Goal: Task Accomplishment & Management: Use online tool/utility

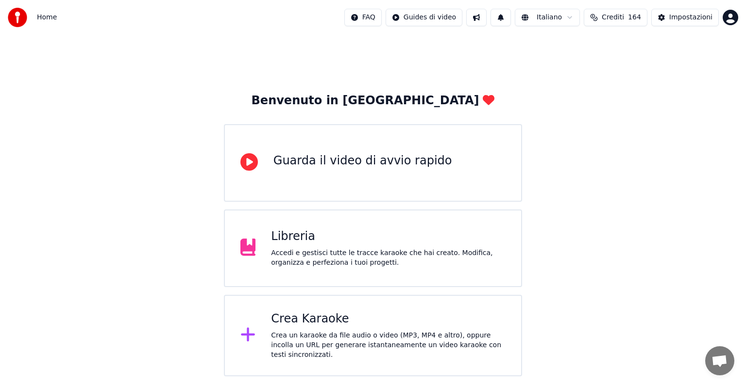
click at [381, 349] on div "Crea un karaoke da file audio o video (MP3, MP4 e altro), oppure incolla un URL…" at bounding box center [388, 345] width 234 height 29
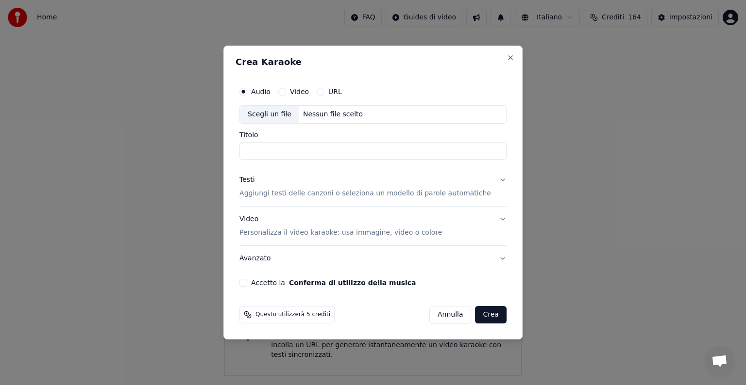
click at [336, 115] on div "Nessun file scelto" at bounding box center [332, 115] width 67 height 10
type input "**********"
click at [491, 179] on button "Testi Aggiungi testi delle canzoni o seleziona un modello di parole automatiche" at bounding box center [372, 186] width 267 height 39
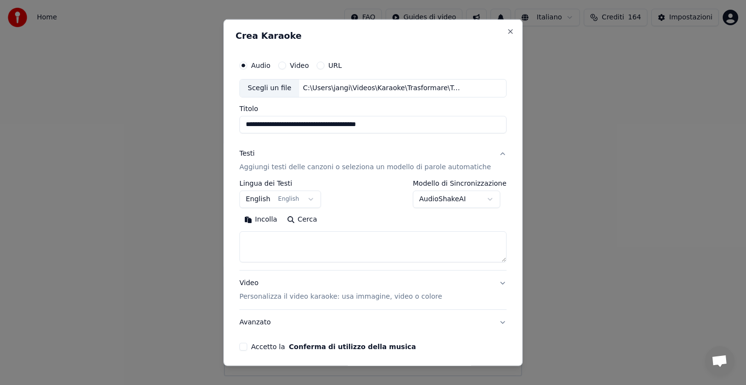
click at [314, 198] on body "**********" at bounding box center [373, 188] width 746 height 377
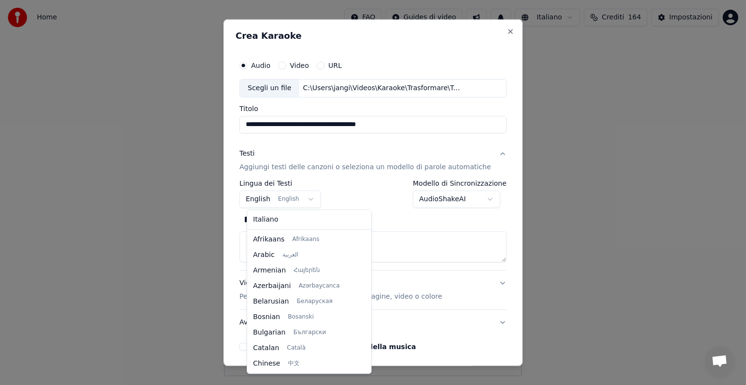
scroll to position [78, 0]
select select "**"
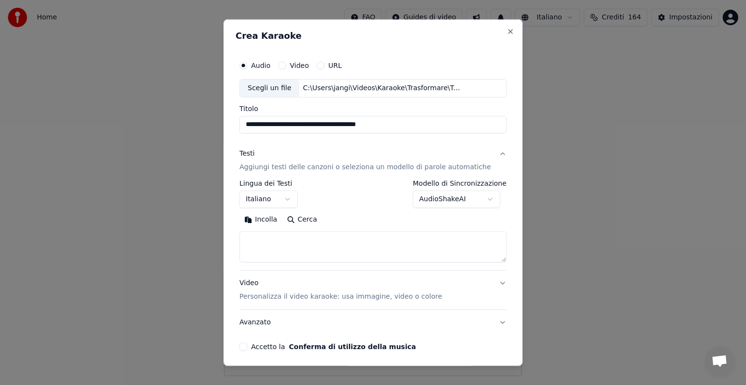
click at [279, 241] on textarea at bounding box center [372, 247] width 267 height 31
click at [274, 217] on button "Incolla" at bounding box center [260, 220] width 43 height 16
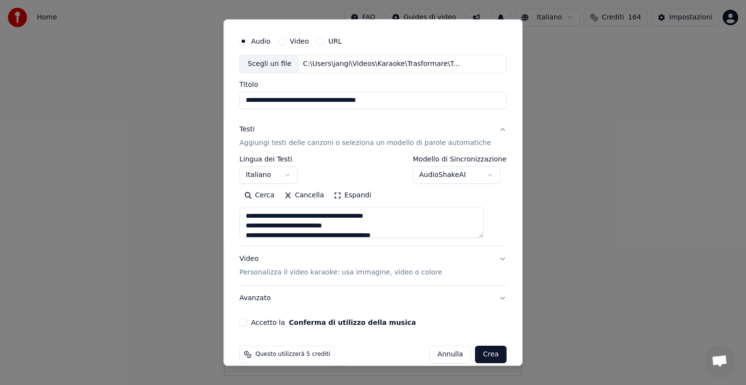
scroll to position [37, 0]
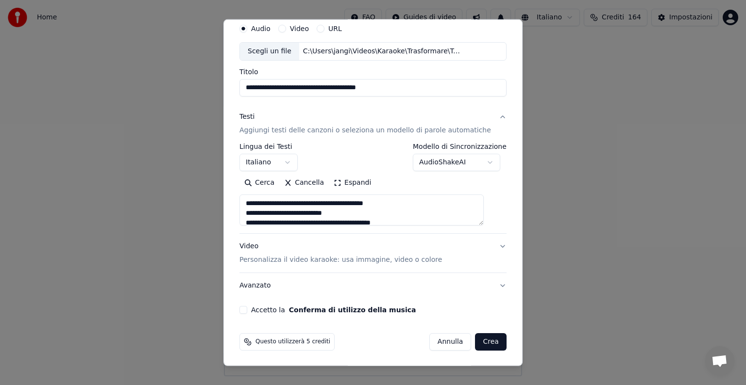
click at [487, 246] on button "Video Personalizza il video karaoke: usa immagine, video o colore" at bounding box center [372, 253] width 267 height 39
type textarea "**********"
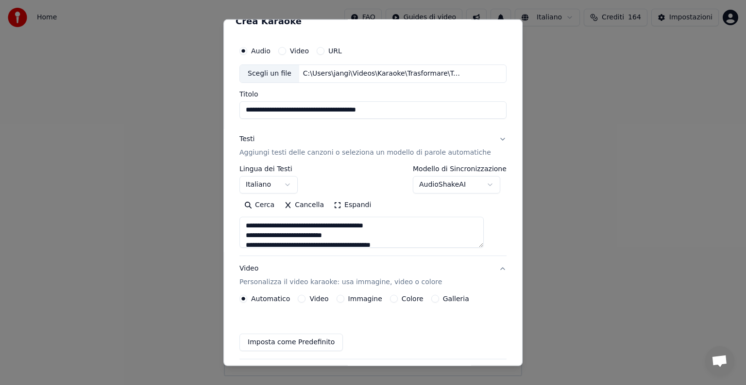
scroll to position [11, 0]
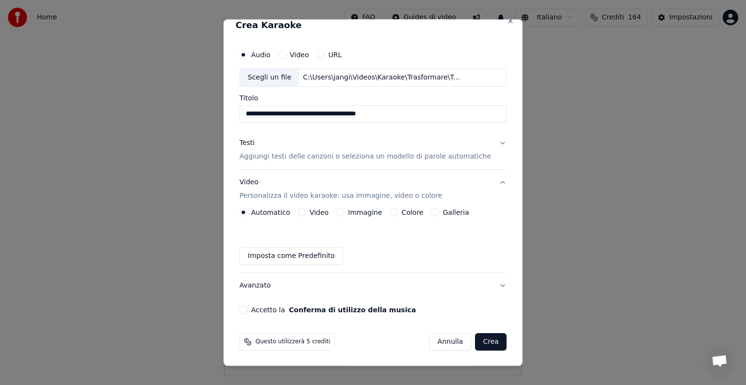
click at [342, 210] on button "Immagine" at bounding box center [340, 213] width 8 height 8
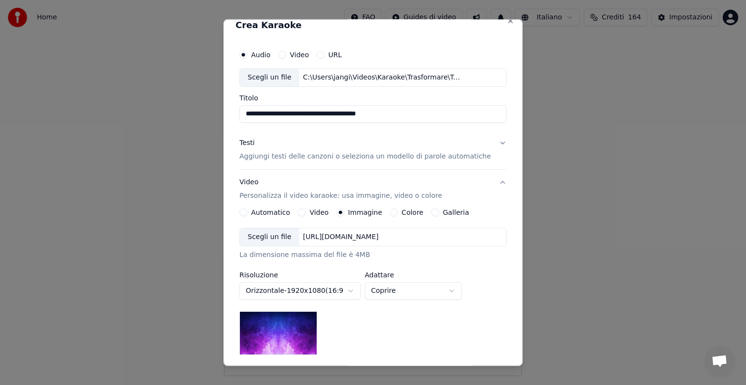
click at [373, 237] on div "[URL][DOMAIN_NAME]" at bounding box center [340, 238] width 83 height 10
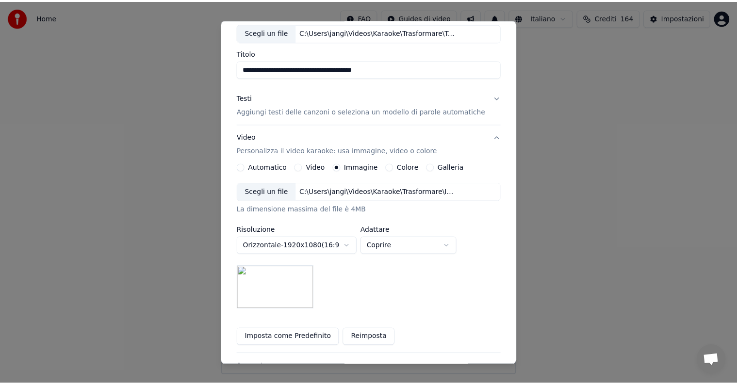
scroll to position [138, 0]
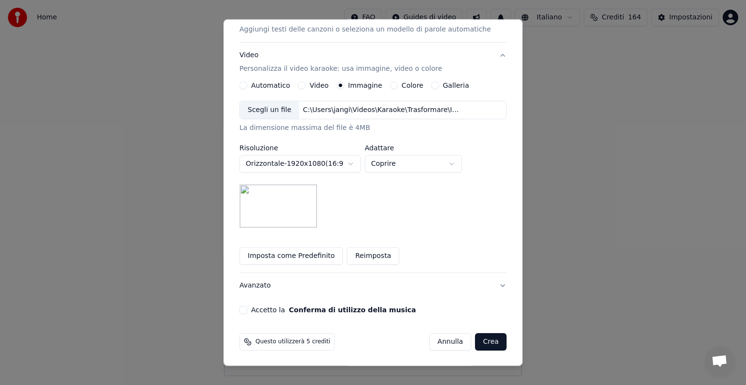
click at [247, 310] on button "Accetto la Conferma di utilizzo della musica" at bounding box center [243, 310] width 8 height 8
click at [475, 338] on button "Crea" at bounding box center [490, 341] width 31 height 17
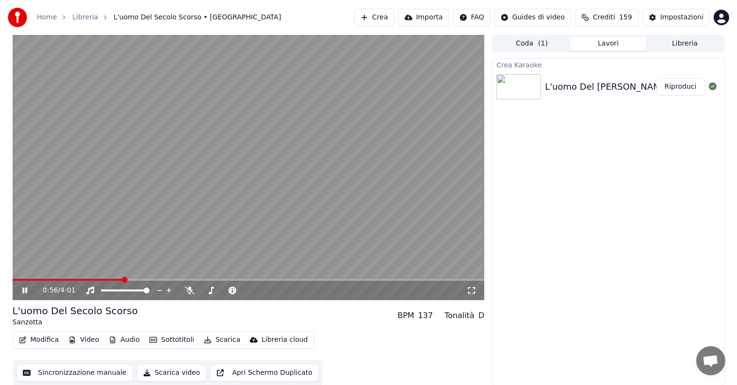
click at [24, 290] on icon at bounding box center [31, 291] width 23 height 8
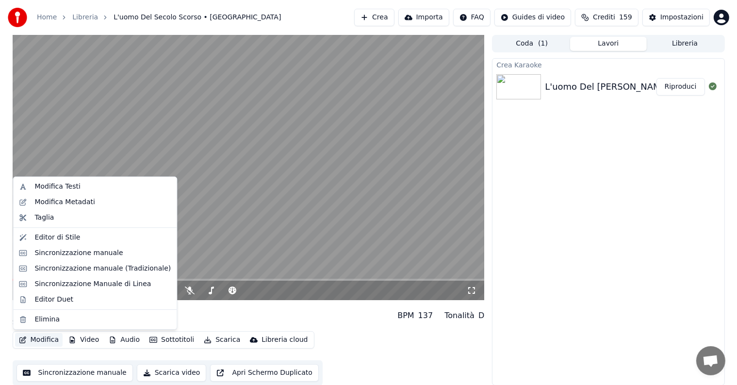
click at [38, 339] on button "Modifica" at bounding box center [39, 340] width 48 height 14
click at [82, 253] on div "Sincronizzazione manuale" at bounding box center [78, 254] width 88 height 10
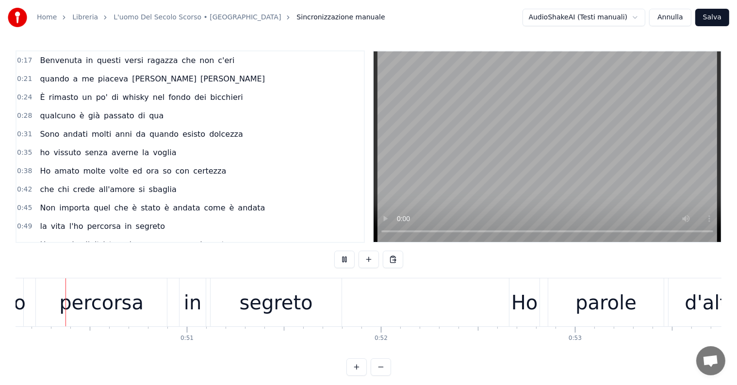
scroll to position [0, 9732]
click at [39, 298] on div "percorsa" at bounding box center [100, 303] width 131 height 48
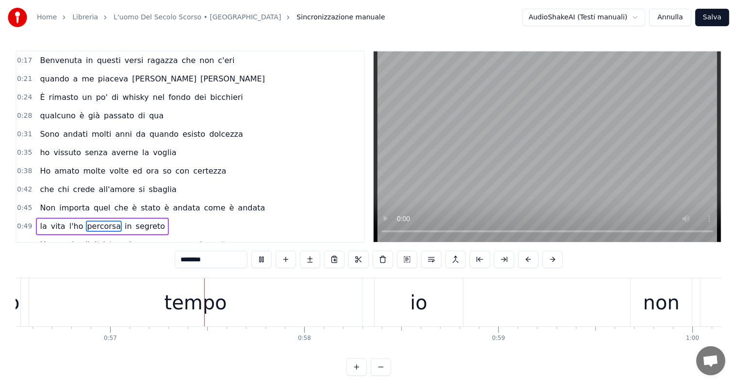
scroll to position [0, 10993]
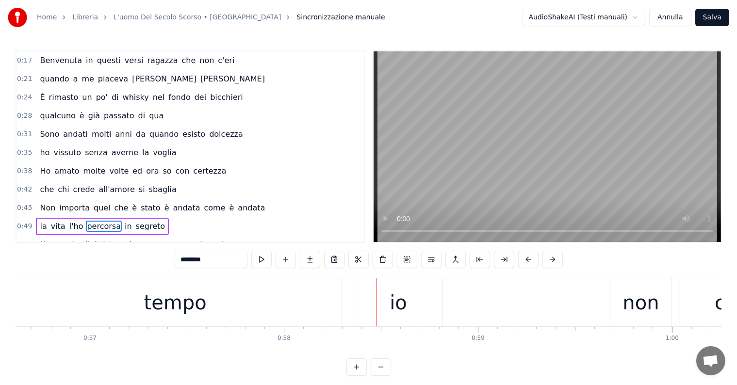
click at [260, 289] on div "tempo" at bounding box center [175, 303] width 333 height 48
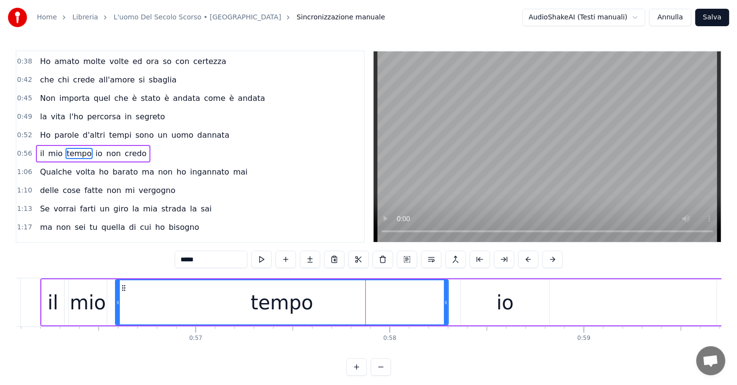
scroll to position [0, 10808]
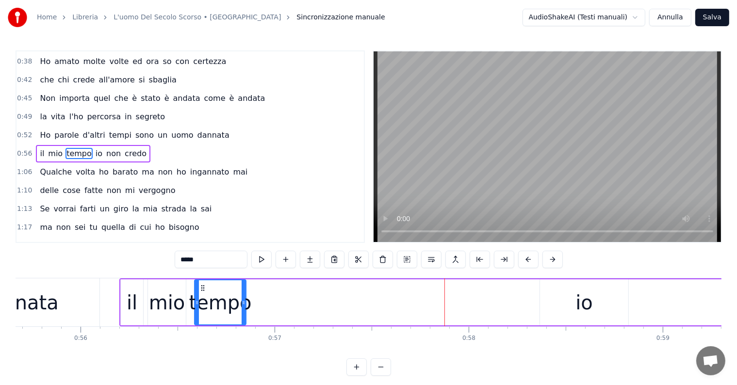
drag, startPoint x: 526, startPoint y: 299, endPoint x: 244, endPoint y: 306, distance: 282.6
click at [244, 306] on div at bounding box center [244, 303] width 4 height 44
click at [195, 259] on input "*****" at bounding box center [199, 259] width 73 height 17
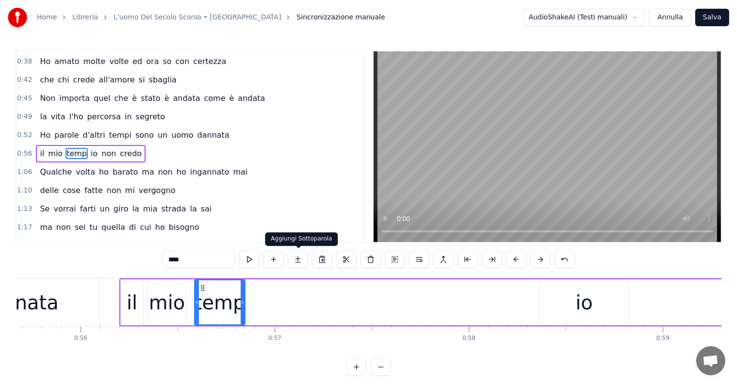
type input "****"
click at [300, 261] on button at bounding box center [298, 259] width 20 height 17
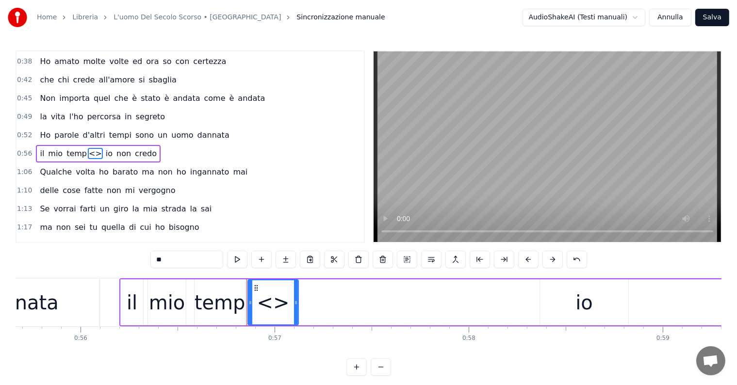
click at [197, 262] on input "**" at bounding box center [186, 259] width 73 height 17
type input "*"
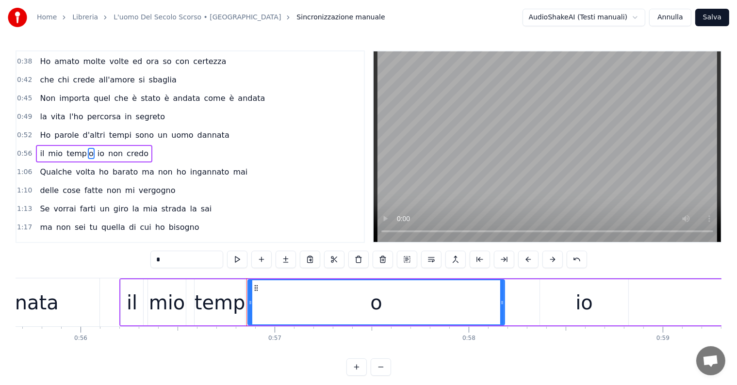
drag, startPoint x: 295, startPoint y: 299, endPoint x: 501, endPoint y: 284, distance: 206.8
click at [501, 284] on div at bounding box center [502, 303] width 4 height 44
click at [91, 303] on div "dannata" at bounding box center [18, 303] width 162 height 48
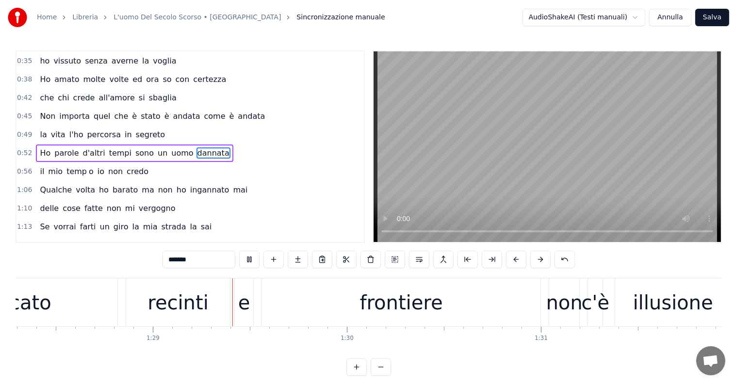
scroll to position [0, 17176]
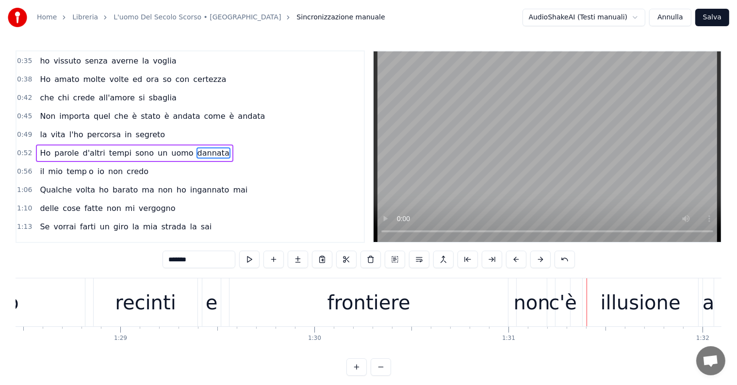
click at [365, 311] on div "frontiere" at bounding box center [369, 302] width 83 height 29
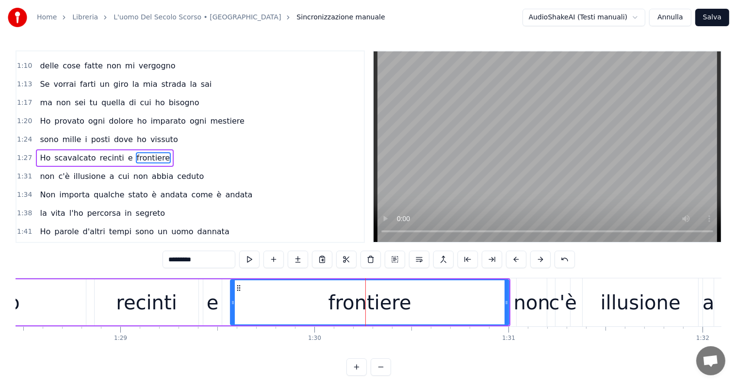
scroll to position [235, 0]
drag, startPoint x: 509, startPoint y: 294, endPoint x: 446, endPoint y: 299, distance: 62.8
click at [446, 299] on div "frontiere" at bounding box center [370, 303] width 280 height 46
click at [392, 304] on div "frontiere" at bounding box center [370, 302] width 83 height 29
click at [183, 301] on div "recinti" at bounding box center [147, 303] width 104 height 46
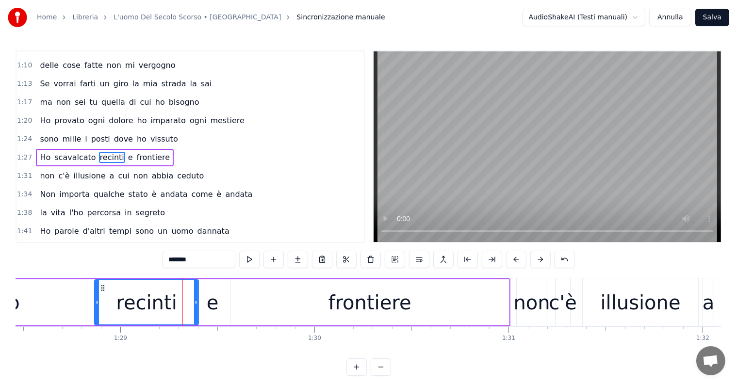
click at [367, 297] on div "frontiere" at bounding box center [370, 302] width 83 height 29
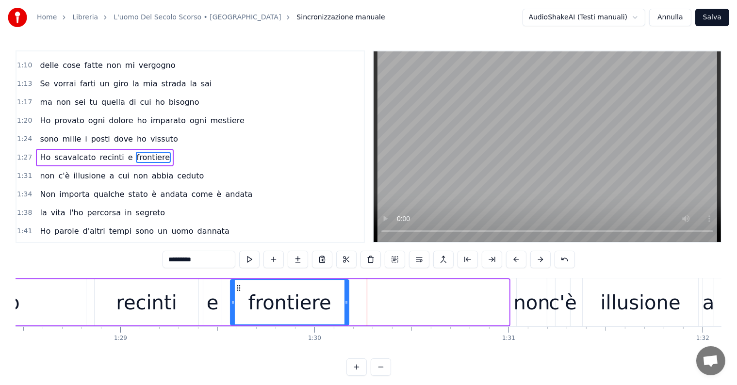
drag, startPoint x: 506, startPoint y: 291, endPoint x: 346, endPoint y: 307, distance: 160.9
click at [346, 307] on div at bounding box center [347, 303] width 4 height 44
click at [202, 257] on input "*********" at bounding box center [199, 259] width 73 height 17
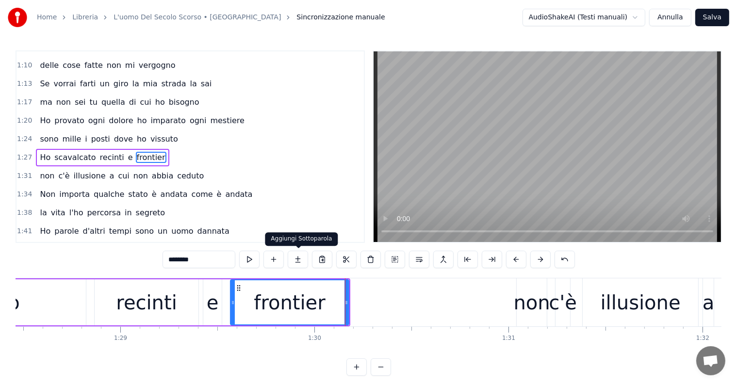
type input "********"
click at [301, 260] on button at bounding box center [298, 259] width 20 height 17
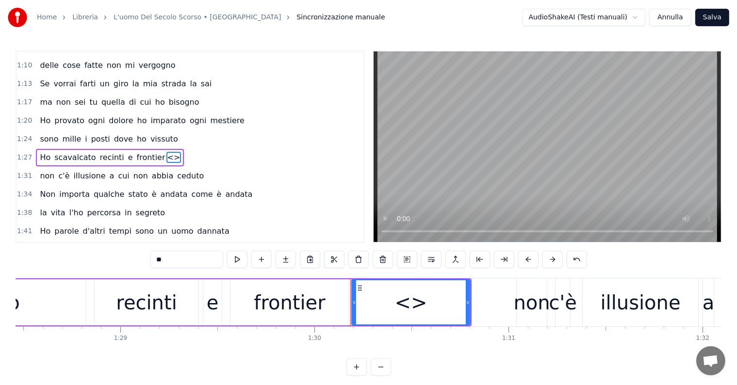
click at [196, 262] on input "**" at bounding box center [186, 259] width 73 height 17
type input "*"
drag, startPoint x: 468, startPoint y: 297, endPoint x: 490, endPoint y: 298, distance: 21.9
click at [490, 298] on div at bounding box center [490, 303] width 4 height 44
click at [121, 311] on div "recinti" at bounding box center [146, 302] width 61 height 29
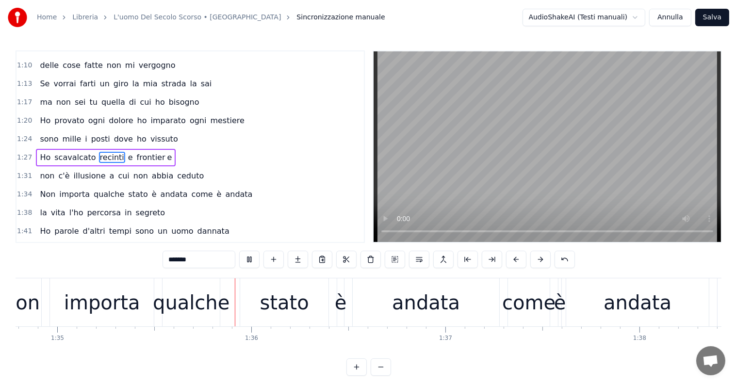
scroll to position [0, 18418]
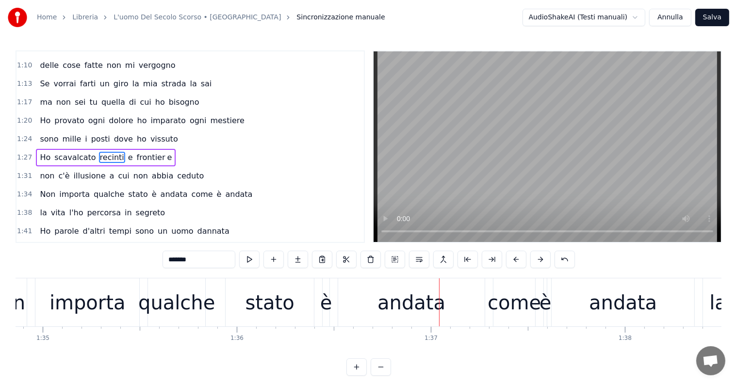
click at [186, 310] on div "qualche" at bounding box center [176, 302] width 77 height 29
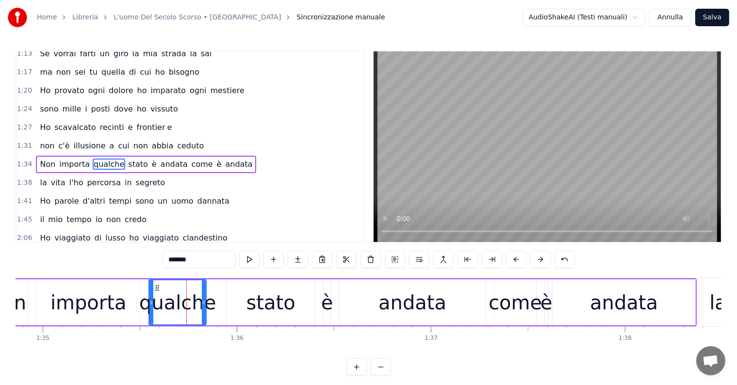
scroll to position [270, 0]
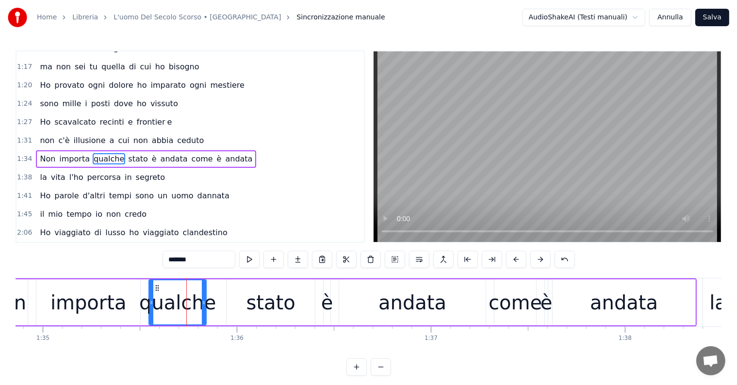
click at [181, 259] on input "*******" at bounding box center [199, 259] width 73 height 17
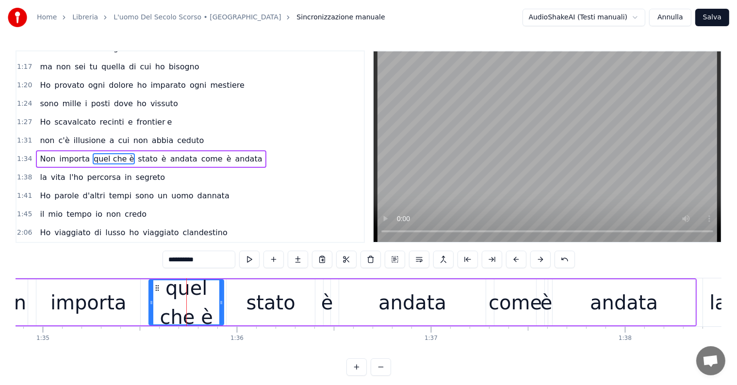
drag, startPoint x: 204, startPoint y: 301, endPoint x: 221, endPoint y: 300, distance: 17.5
click at [221, 300] on icon at bounding box center [221, 303] width 4 height 8
click at [274, 300] on div "stato" at bounding box center [271, 302] width 49 height 29
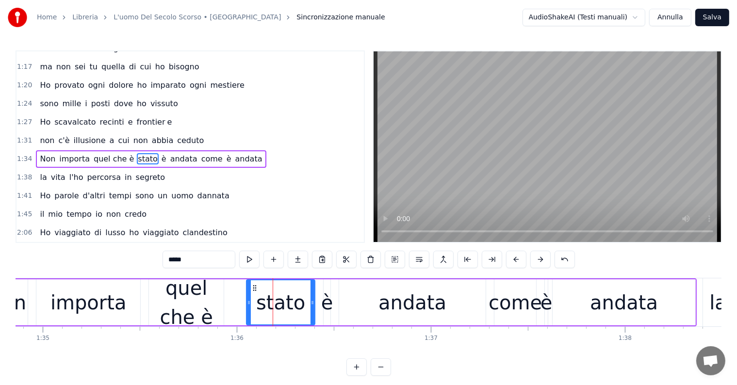
drag, startPoint x: 228, startPoint y: 300, endPoint x: 248, endPoint y: 300, distance: 19.9
click at [248, 300] on icon at bounding box center [249, 303] width 4 height 8
click at [207, 305] on div "quel che è" at bounding box center [186, 303] width 75 height 58
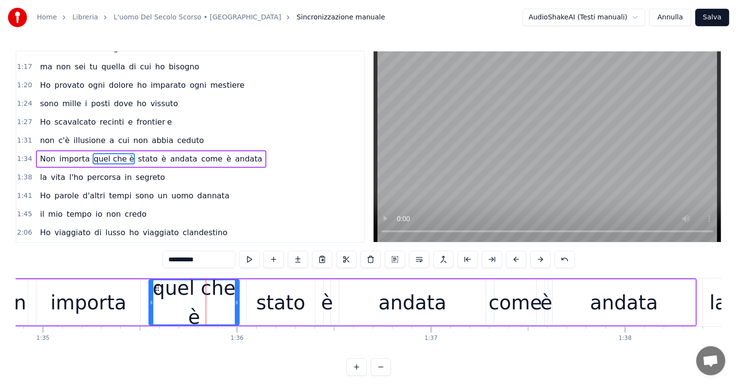
drag, startPoint x: 221, startPoint y: 302, endPoint x: 237, endPoint y: 302, distance: 15.5
click at [237, 302] on icon at bounding box center [237, 303] width 4 height 8
click at [22, 304] on div "Non" at bounding box center [6, 302] width 39 height 29
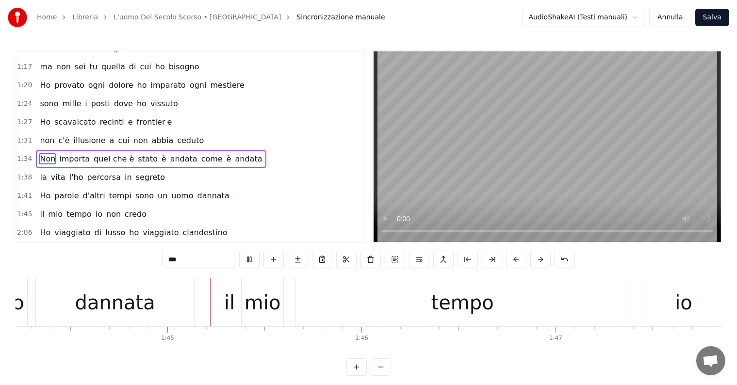
scroll to position [0, 20294]
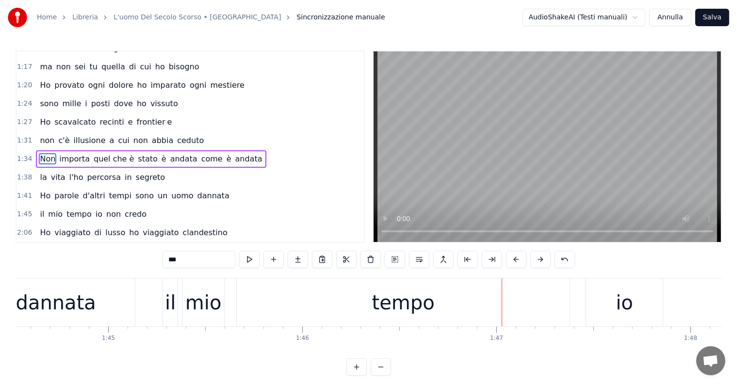
click at [392, 305] on div "tempo" at bounding box center [403, 302] width 63 height 29
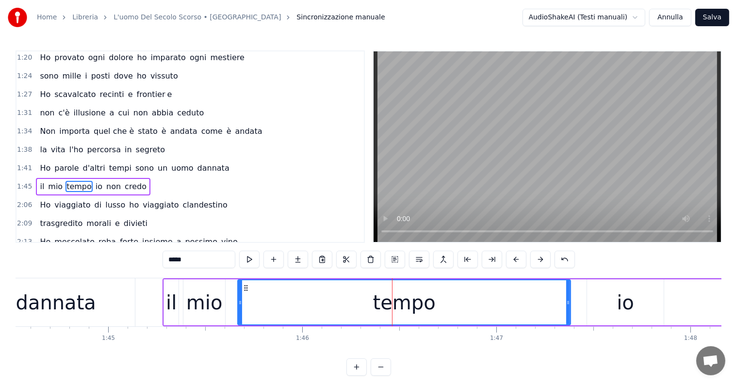
scroll to position [324, 0]
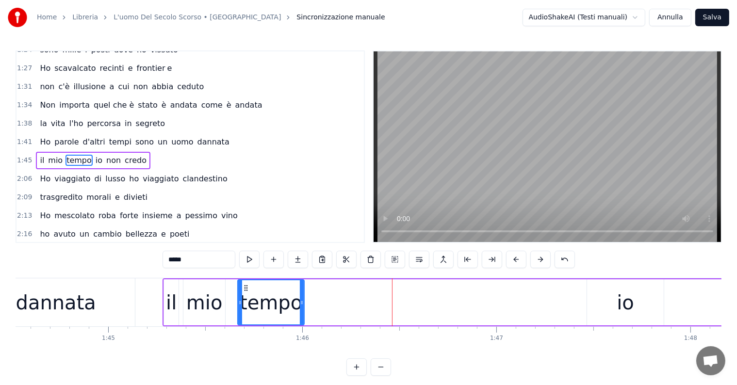
drag, startPoint x: 569, startPoint y: 296, endPoint x: 303, endPoint y: 302, distance: 266.6
click at [303, 302] on div at bounding box center [302, 303] width 4 height 44
click at [201, 255] on input "*****" at bounding box center [199, 259] width 73 height 17
type input "****"
click at [299, 253] on button at bounding box center [298, 259] width 20 height 17
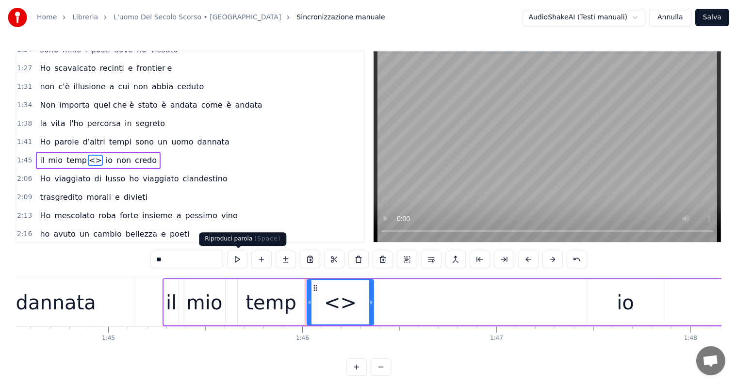
click at [205, 260] on input "**" at bounding box center [186, 259] width 73 height 17
type input "*"
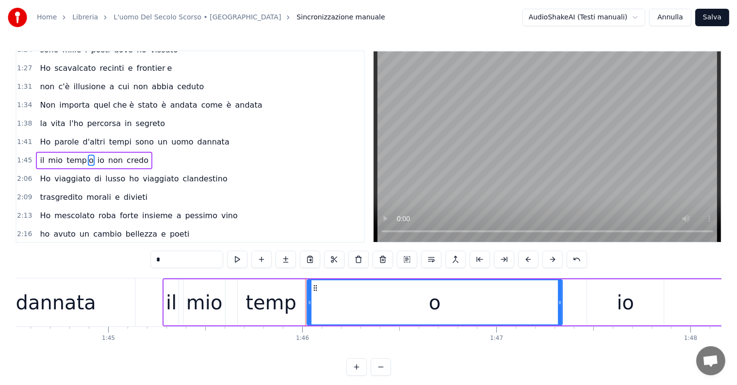
drag, startPoint x: 371, startPoint y: 297, endPoint x: 560, endPoint y: 291, distance: 188.9
click at [560, 291] on div at bounding box center [560, 303] width 4 height 44
type input "*"
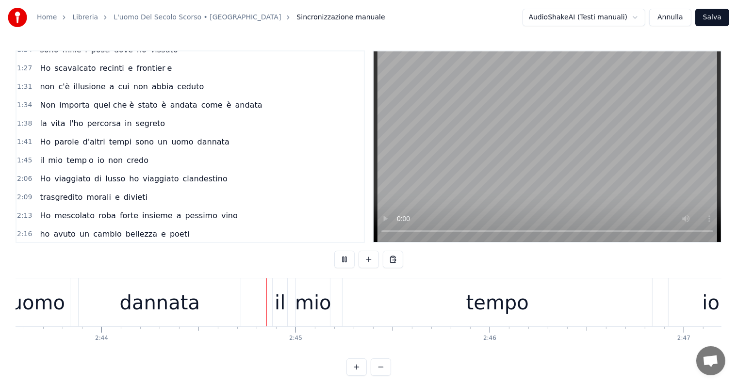
scroll to position [0, 31864]
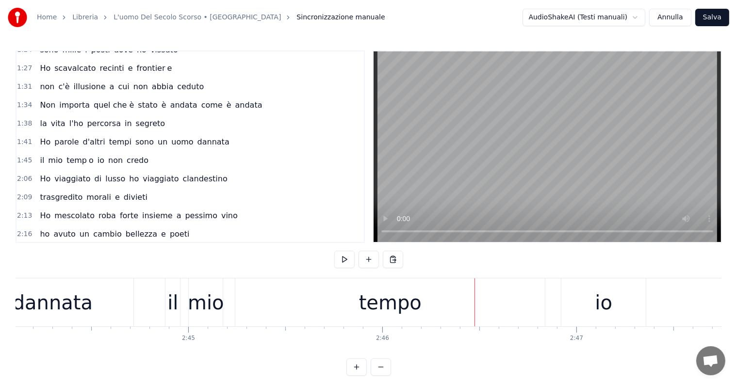
click at [373, 311] on div "tempo" at bounding box center [390, 302] width 63 height 29
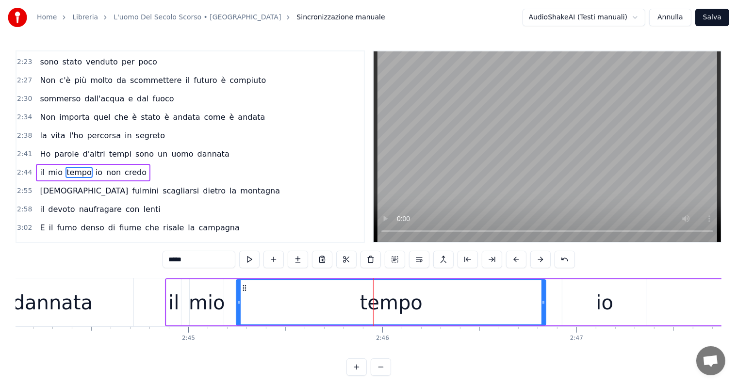
scroll to position [538, 0]
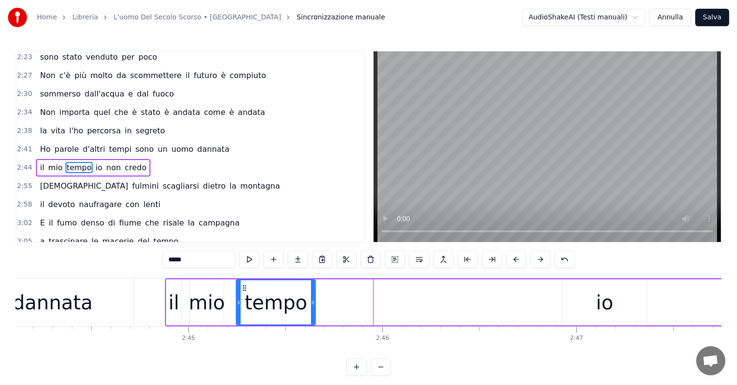
drag, startPoint x: 544, startPoint y: 297, endPoint x: 313, endPoint y: 299, distance: 230.6
click at [313, 299] on div at bounding box center [313, 303] width 4 height 44
click at [204, 264] on input "*****" at bounding box center [199, 259] width 73 height 17
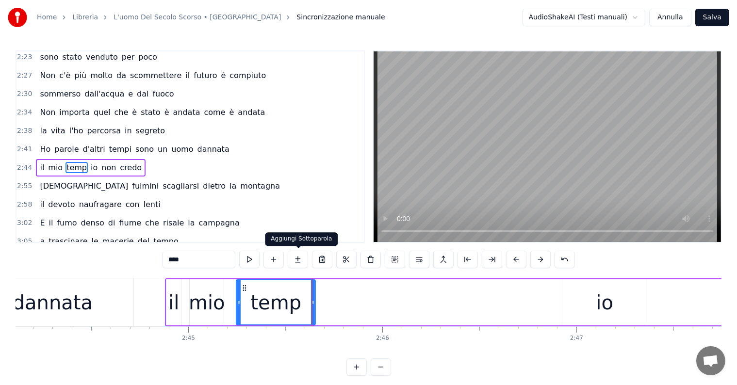
type input "****"
click at [299, 259] on button at bounding box center [298, 259] width 20 height 17
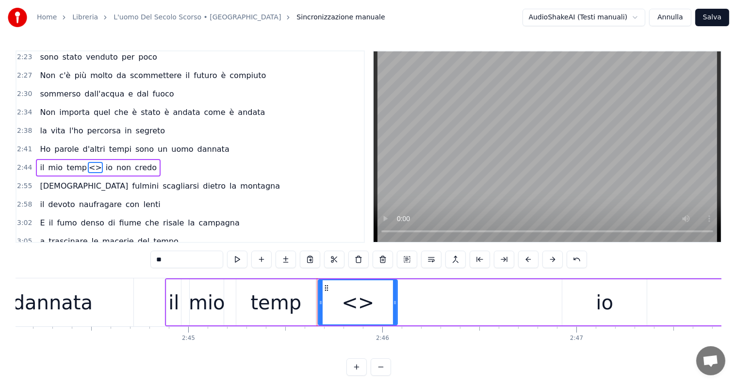
click at [195, 264] on input "**" at bounding box center [186, 259] width 73 height 17
type input "*"
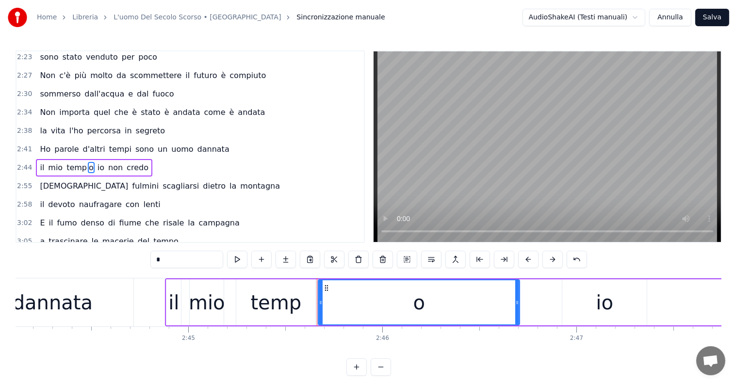
drag, startPoint x: 394, startPoint y: 295, endPoint x: 516, endPoint y: 295, distance: 122.3
click at [516, 295] on div at bounding box center [518, 303] width 4 height 44
type input "*"
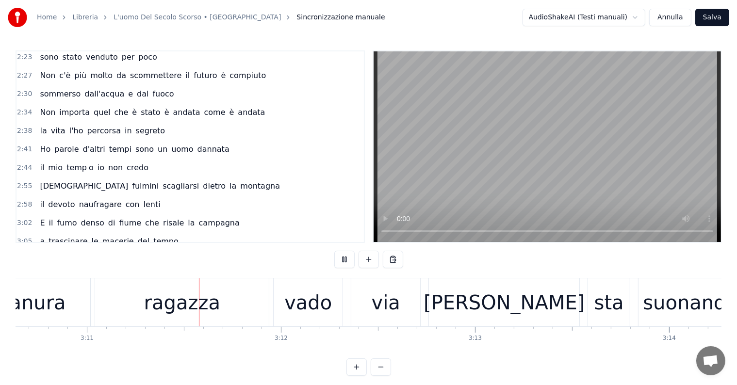
scroll to position [0, 37025]
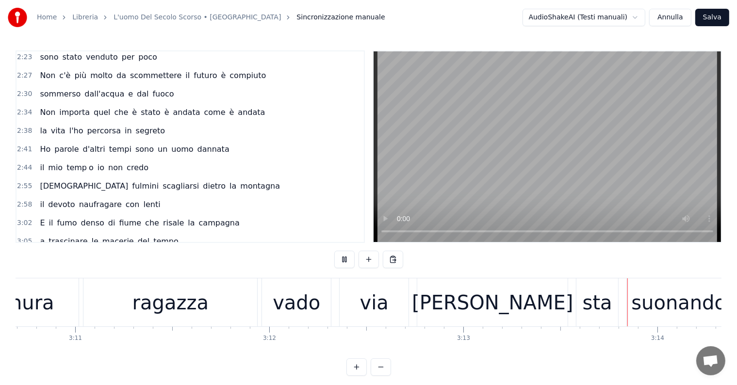
click at [388, 316] on div "via" at bounding box center [374, 303] width 69 height 48
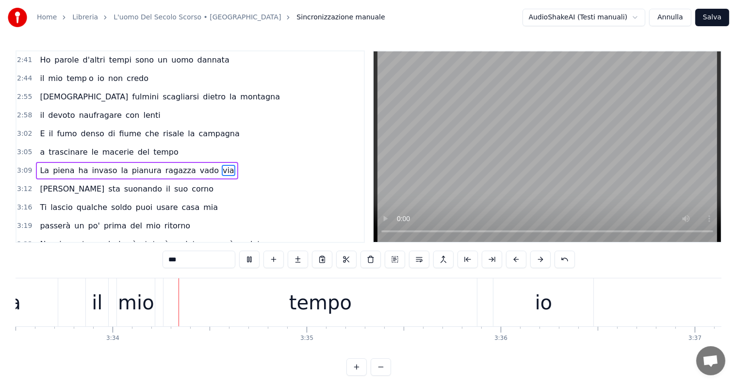
scroll to position [0, 41459]
click at [337, 301] on div "tempo" at bounding box center [315, 302] width 63 height 29
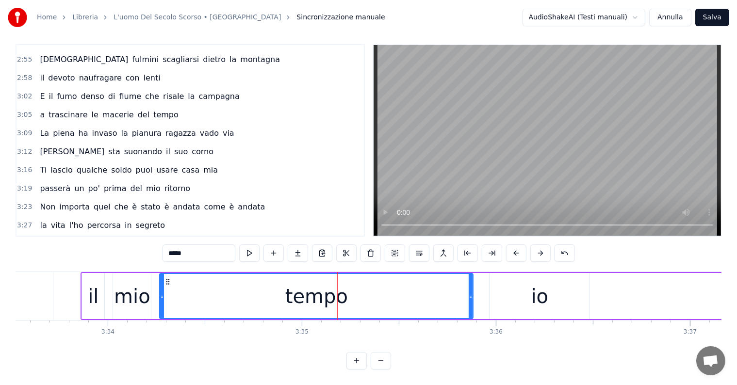
scroll to position [666, 0]
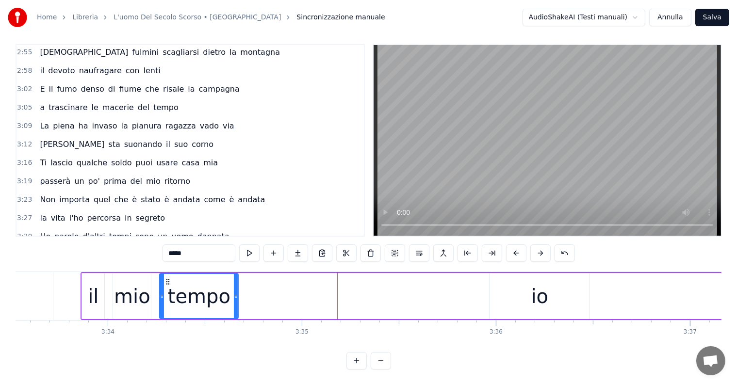
drag, startPoint x: 470, startPoint y: 285, endPoint x: 235, endPoint y: 288, distance: 235.0
click at [235, 293] on icon at bounding box center [236, 297] width 4 height 8
click at [206, 245] on input "*****" at bounding box center [199, 253] width 73 height 17
type input "****"
click at [294, 245] on button at bounding box center [298, 253] width 20 height 17
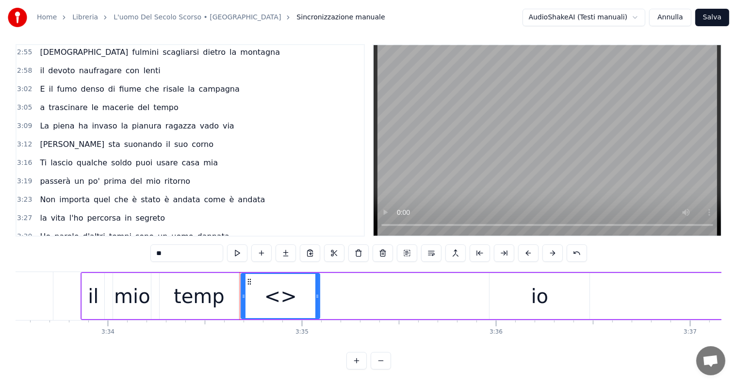
click at [185, 246] on input "**" at bounding box center [186, 253] width 73 height 17
type input "*"
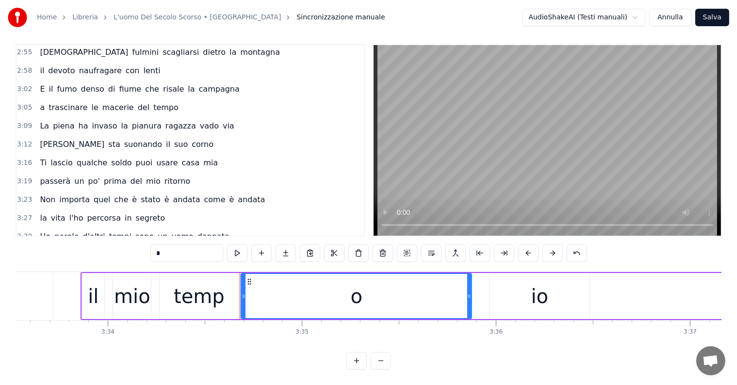
drag, startPoint x: 316, startPoint y: 283, endPoint x: 468, endPoint y: 278, distance: 152.0
click at [468, 278] on div at bounding box center [469, 296] width 4 height 44
type input "*"
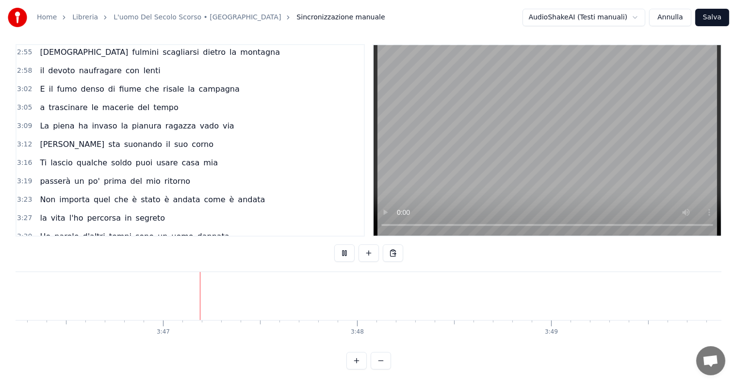
scroll to position [0, 43954]
click at [707, 17] on button "Salva" at bounding box center [713, 17] width 34 height 17
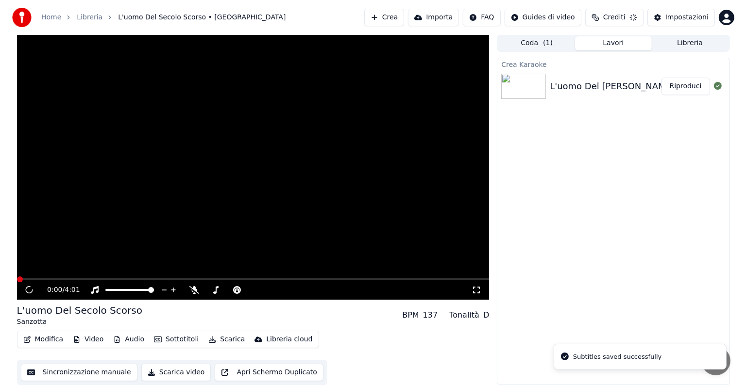
scroll to position [0, 0]
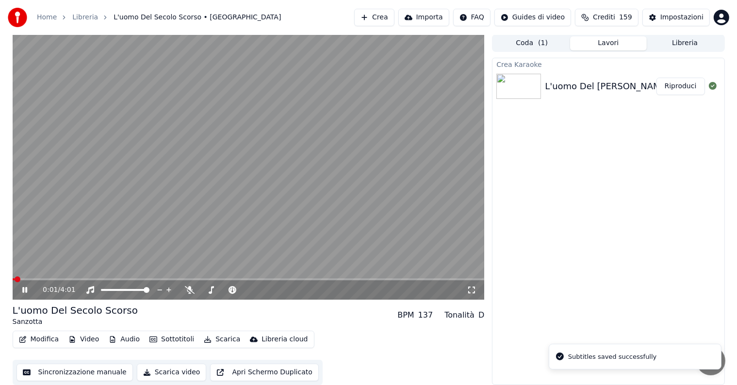
click at [688, 85] on button "Riproduci" at bounding box center [681, 86] width 49 height 17
click at [25, 288] on icon at bounding box center [24, 290] width 5 height 6
click at [222, 337] on button "Scarica" at bounding box center [222, 340] width 44 height 14
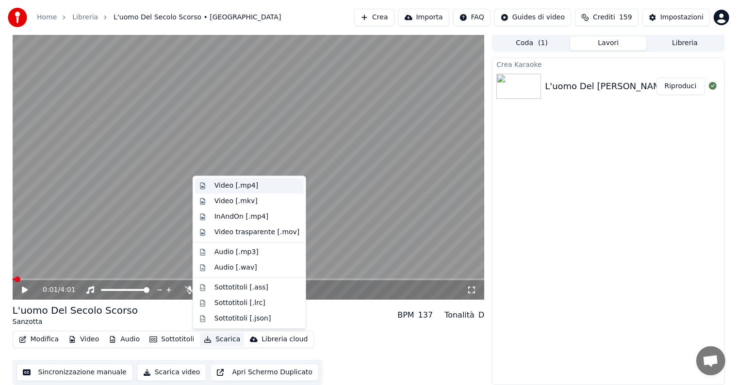
click at [248, 183] on div "Video [.mp4]" at bounding box center [237, 186] width 44 height 10
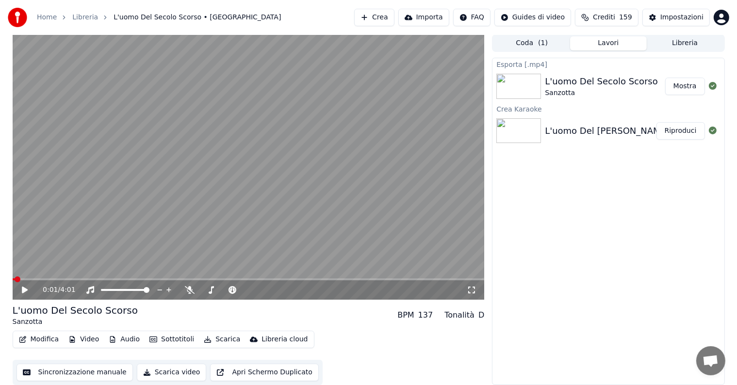
click at [694, 82] on button "Mostra" at bounding box center [685, 86] width 40 height 17
click at [394, 17] on button "Crea" at bounding box center [374, 17] width 40 height 17
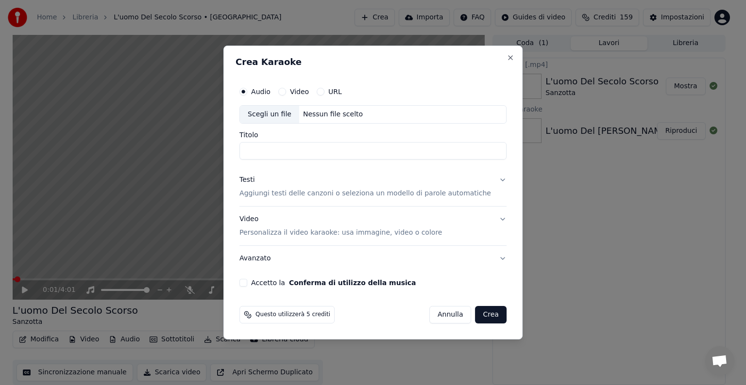
click at [327, 114] on div "Nessun file scelto" at bounding box center [332, 115] width 67 height 10
type input "**********"
click at [490, 181] on button "Testi Aggiungi testi delle canzoni o seleziona un modello di parole automatiche" at bounding box center [372, 186] width 267 height 39
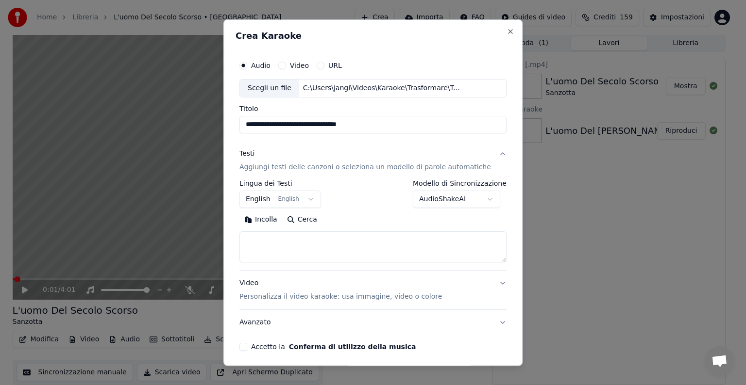
click at [309, 196] on body "**********" at bounding box center [368, 192] width 737 height 385
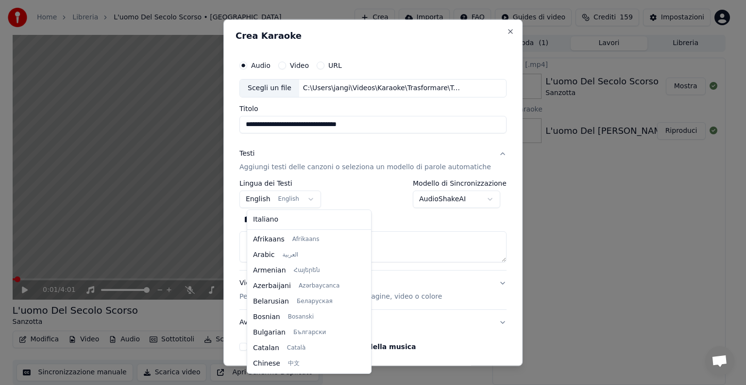
scroll to position [78, 0]
select select "**"
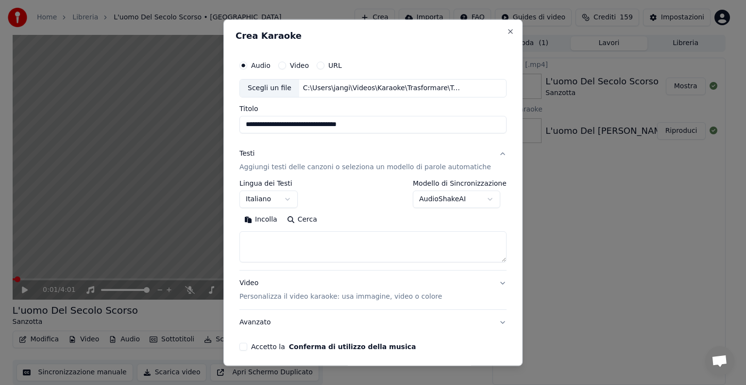
click at [270, 237] on textarea at bounding box center [372, 247] width 267 height 31
click at [272, 223] on button "Incolla" at bounding box center [260, 220] width 43 height 16
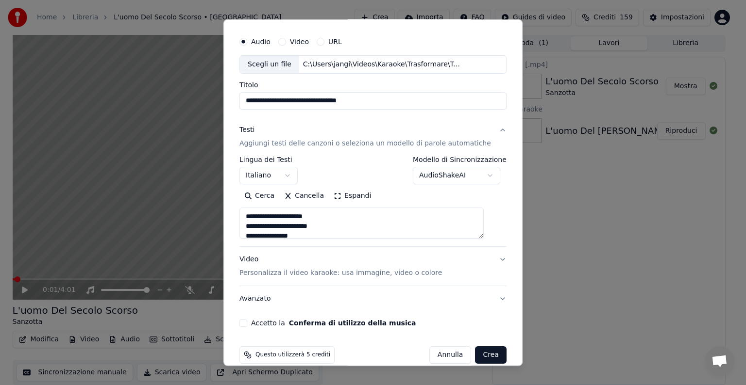
scroll to position [37, 0]
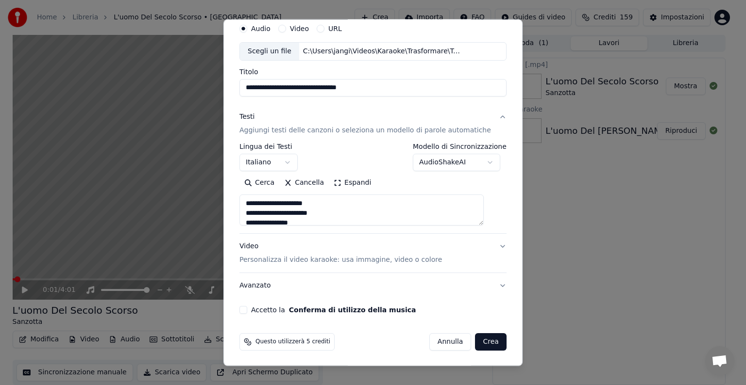
click at [485, 244] on button "Video Personalizza il video karaoke: usa immagine, video o colore" at bounding box center [372, 253] width 267 height 39
type textarea "**********"
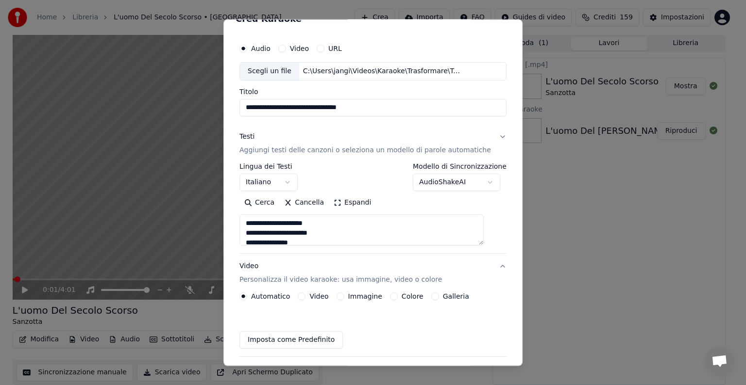
scroll to position [11, 0]
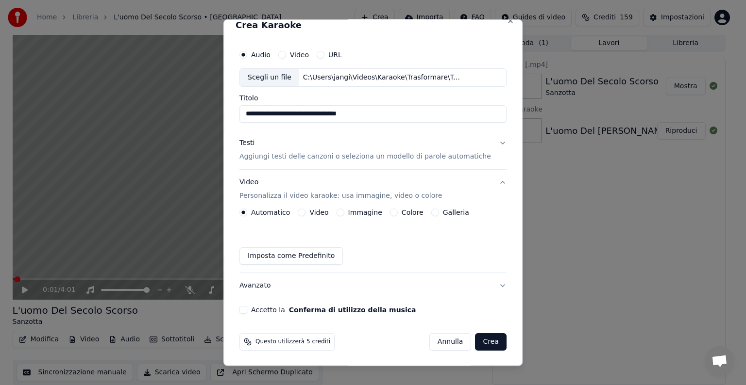
click at [344, 211] on button "Immagine" at bounding box center [340, 213] width 8 height 8
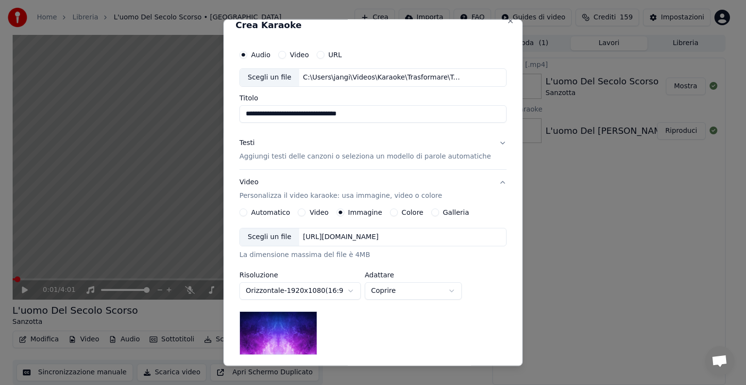
click at [344, 235] on div "[URL][DOMAIN_NAME]" at bounding box center [340, 238] width 83 height 10
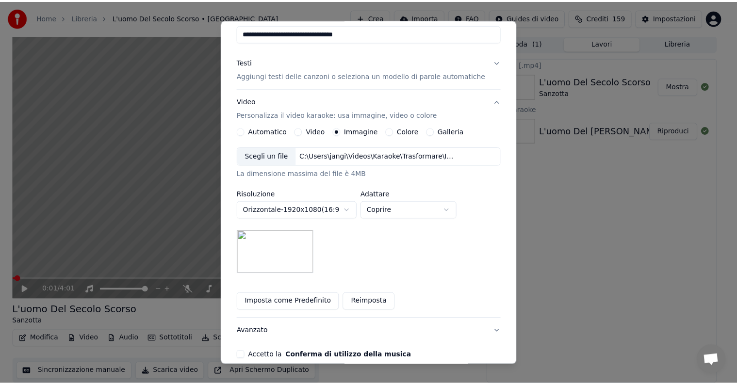
scroll to position [138, 0]
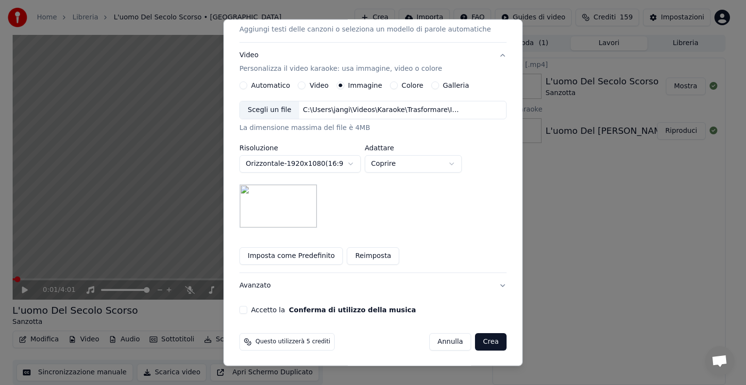
click at [247, 309] on button "Accetto la Conferma di utilizzo della musica" at bounding box center [243, 310] width 8 height 8
click at [475, 341] on button "Crea" at bounding box center [490, 341] width 31 height 17
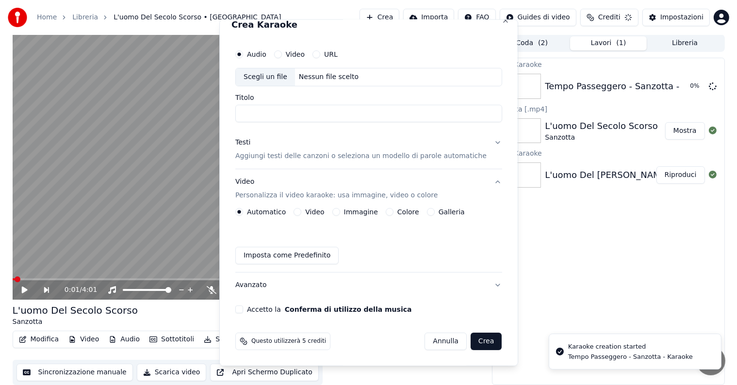
scroll to position [11, 0]
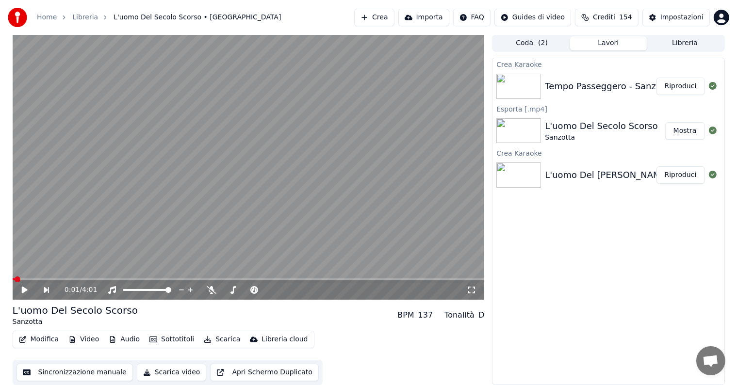
click at [681, 81] on button "Riproduci" at bounding box center [681, 86] width 49 height 17
click at [25, 290] on icon at bounding box center [24, 290] width 5 height 6
click at [53, 337] on button "Modifica" at bounding box center [39, 340] width 48 height 14
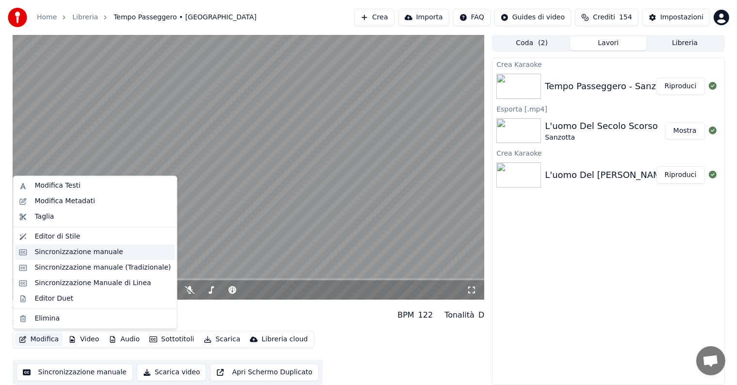
click at [92, 255] on div "Sincronizzazione manuale" at bounding box center [78, 253] width 88 height 10
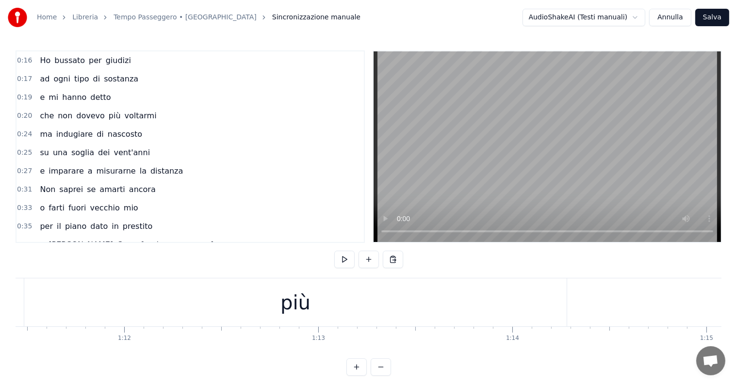
scroll to position [0, 13813]
click at [342, 307] on div "più" at bounding box center [353, 302] width 30 height 29
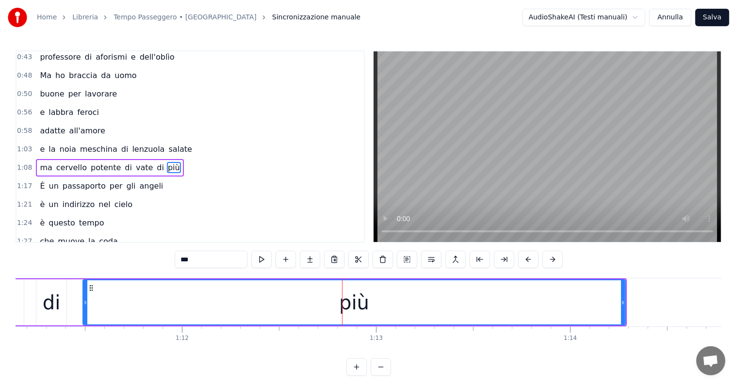
scroll to position [235, 0]
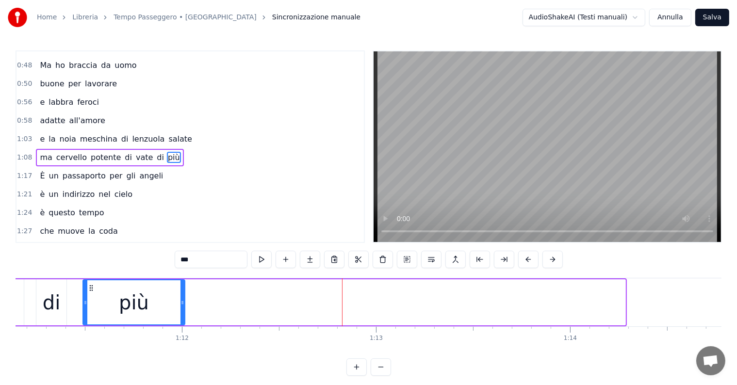
drag, startPoint x: 623, startPoint y: 294, endPoint x: 183, endPoint y: 296, distance: 440.8
click at [183, 296] on div at bounding box center [183, 303] width 4 height 44
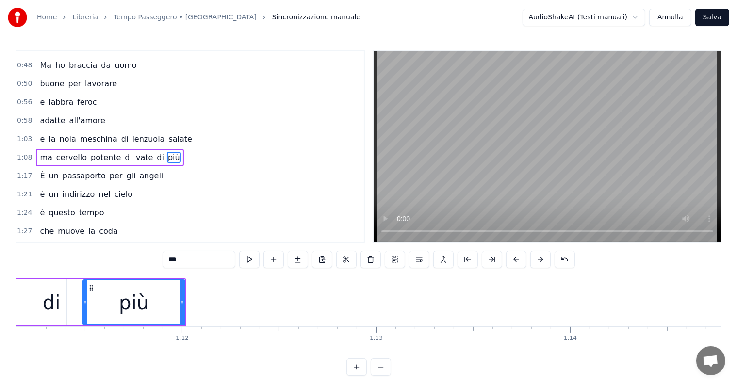
click at [210, 260] on input "***" at bounding box center [199, 259] width 73 height 17
type input "**"
click at [301, 260] on button at bounding box center [298, 259] width 20 height 17
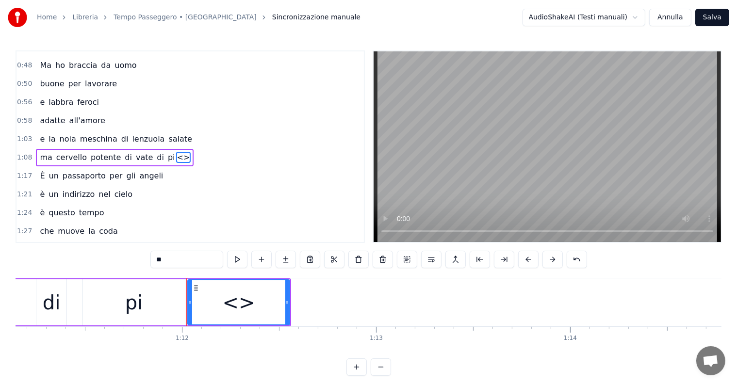
click at [181, 261] on input "**" at bounding box center [186, 259] width 73 height 17
type input "*"
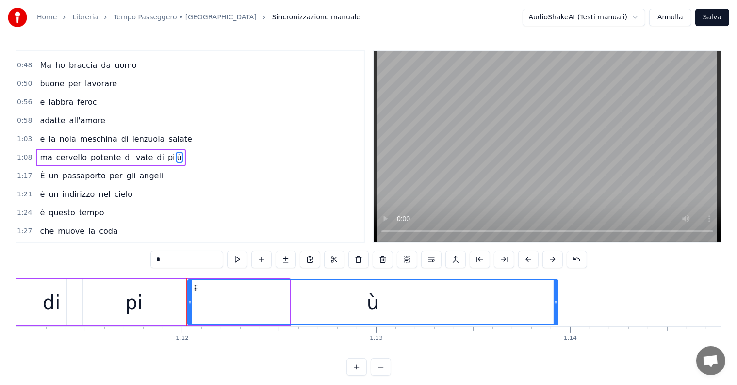
drag, startPoint x: 287, startPoint y: 295, endPoint x: 553, endPoint y: 295, distance: 266.0
click at [556, 295] on div at bounding box center [556, 303] width 4 height 44
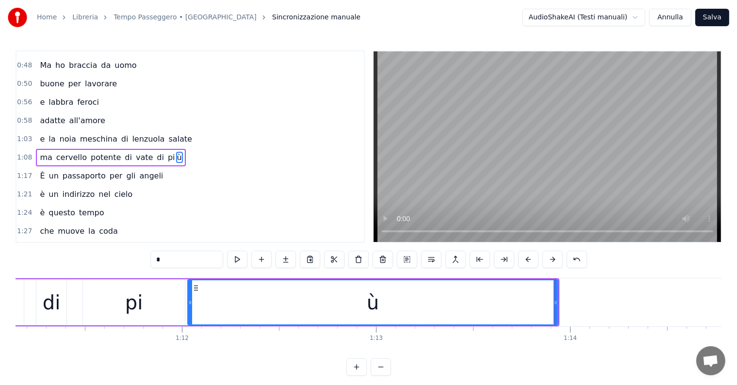
click at [57, 306] on div "di" at bounding box center [52, 302] width 18 height 29
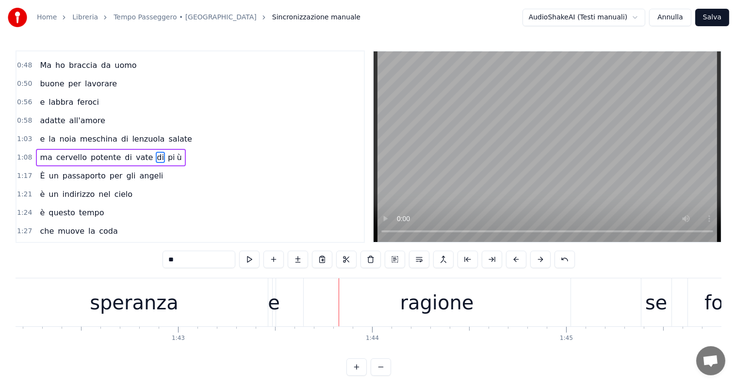
scroll to position [0, 19634]
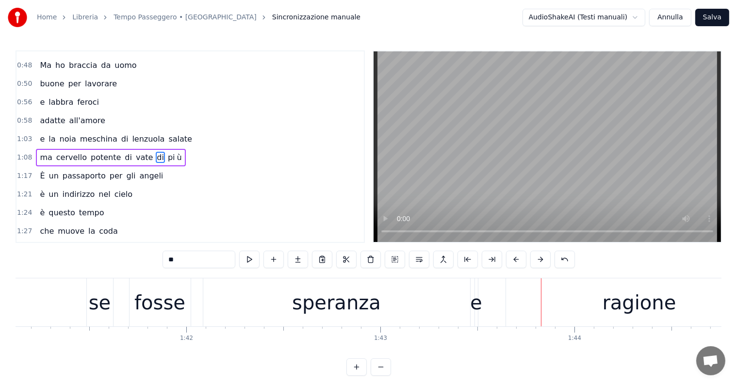
click at [318, 301] on div "speranza" at bounding box center [336, 302] width 89 height 29
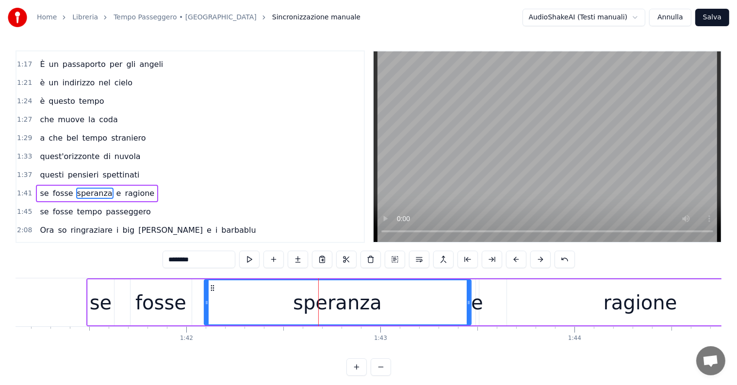
scroll to position [378, 0]
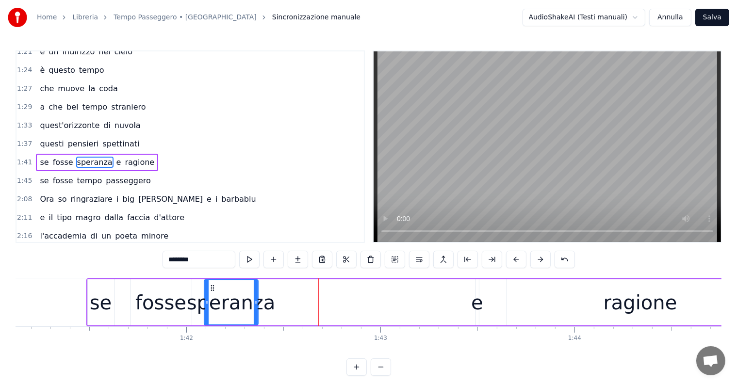
drag, startPoint x: 468, startPoint y: 299, endPoint x: 255, endPoint y: 295, distance: 213.1
click at [255, 295] on div at bounding box center [256, 303] width 4 height 44
click at [209, 257] on input "********" at bounding box center [199, 259] width 73 height 17
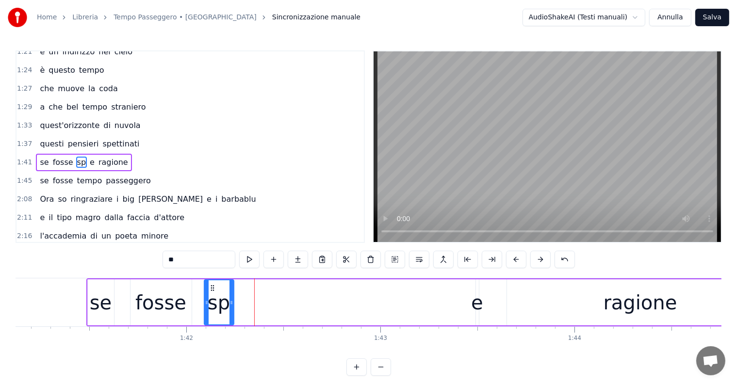
drag, startPoint x: 257, startPoint y: 300, endPoint x: 233, endPoint y: 299, distance: 24.3
click at [233, 299] on icon at bounding box center [232, 303] width 4 height 8
type input "**"
click at [297, 261] on button at bounding box center [298, 259] width 20 height 17
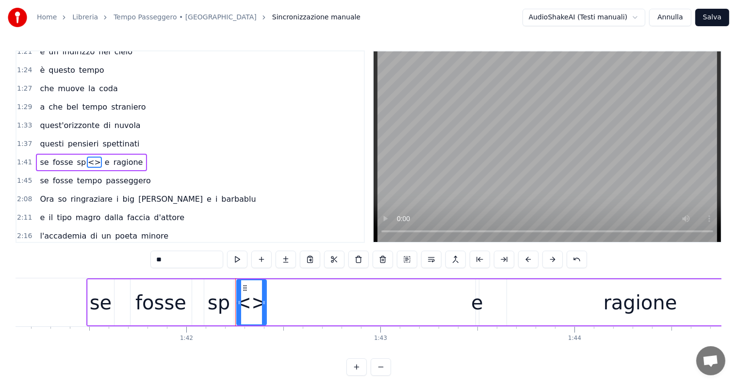
click at [189, 258] on input "**" at bounding box center [186, 259] width 73 height 17
type input "*"
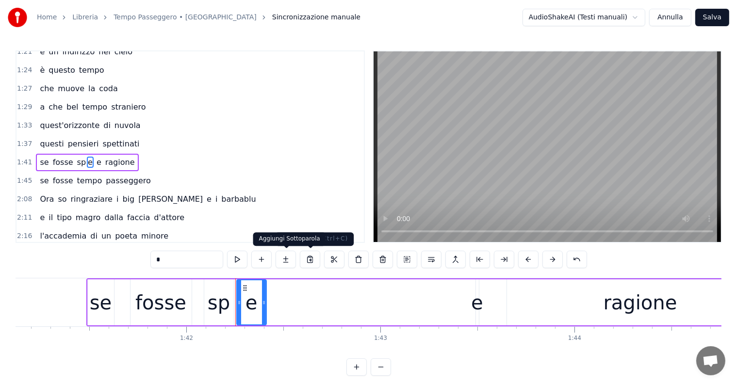
type input "*"
click at [283, 259] on button at bounding box center [286, 259] width 20 height 17
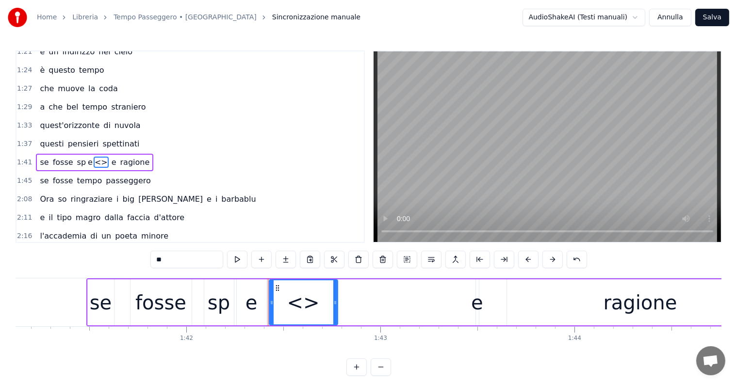
drag, startPoint x: 297, startPoint y: 293, endPoint x: 340, endPoint y: 295, distance: 43.2
click at [337, 295] on div at bounding box center [335, 303] width 4 height 44
click at [178, 262] on input "**" at bounding box center [186, 259] width 73 height 17
type input "*"
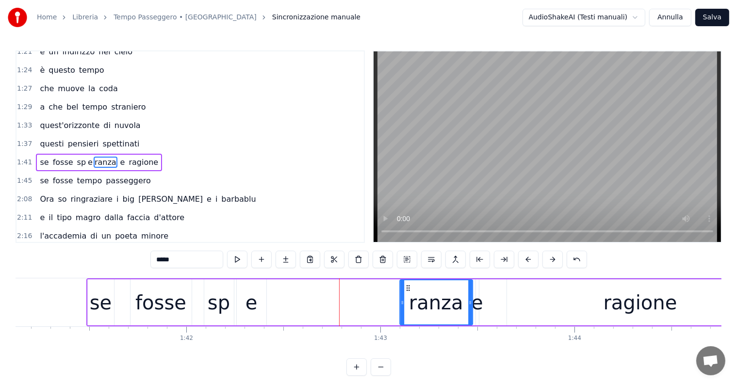
drag, startPoint x: 275, startPoint y: 288, endPoint x: 406, endPoint y: 296, distance: 130.8
click at [406, 296] on div "ranza" at bounding box center [436, 303] width 72 height 44
click at [257, 307] on div "e" at bounding box center [252, 303] width 30 height 46
type input "*"
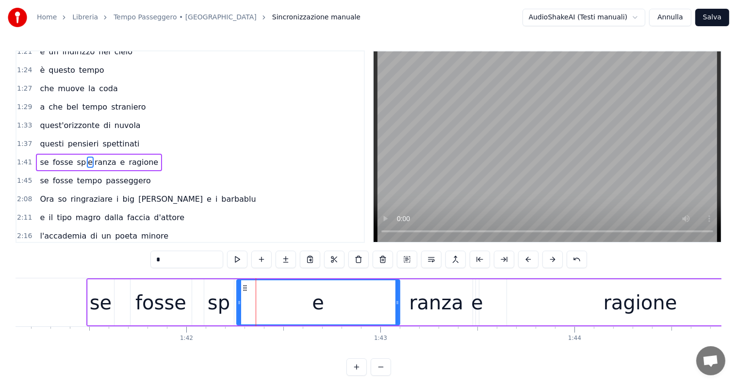
drag, startPoint x: 265, startPoint y: 301, endPoint x: 398, endPoint y: 301, distance: 133.5
click at [398, 301] on icon at bounding box center [398, 303] width 4 height 8
click at [235, 298] on div at bounding box center [237, 303] width 4 height 44
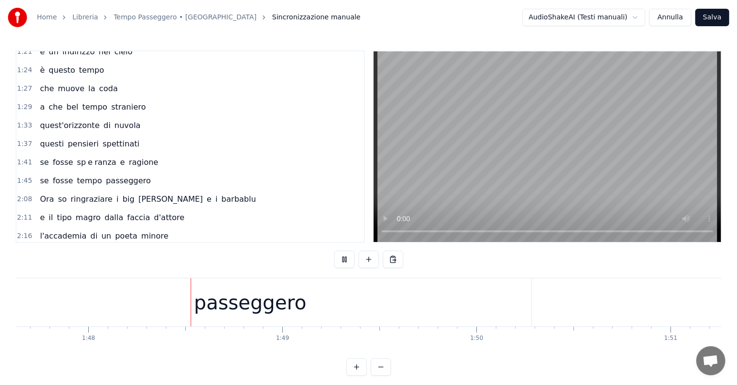
scroll to position [0, 20904]
click at [263, 313] on div "passeggero" at bounding box center [243, 302] width 113 height 29
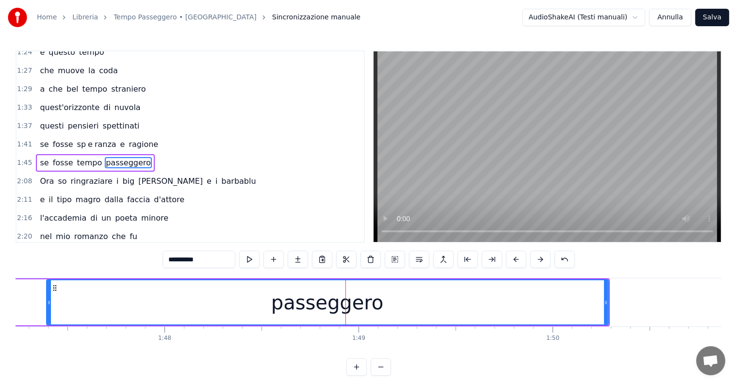
scroll to position [0, 20705]
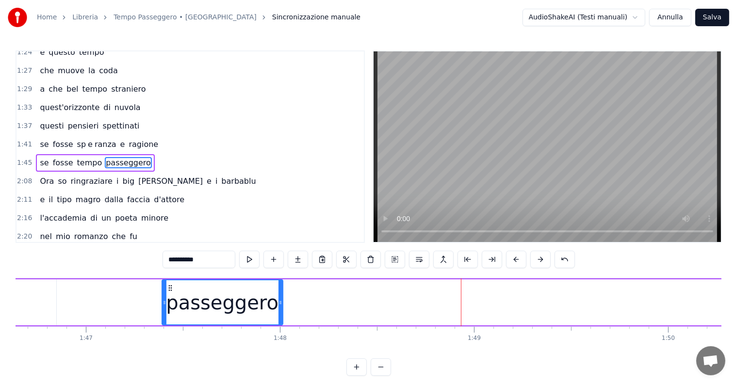
drag, startPoint x: 720, startPoint y: 295, endPoint x: 279, endPoint y: 292, distance: 441.2
click at [279, 292] on div at bounding box center [281, 303] width 4 height 44
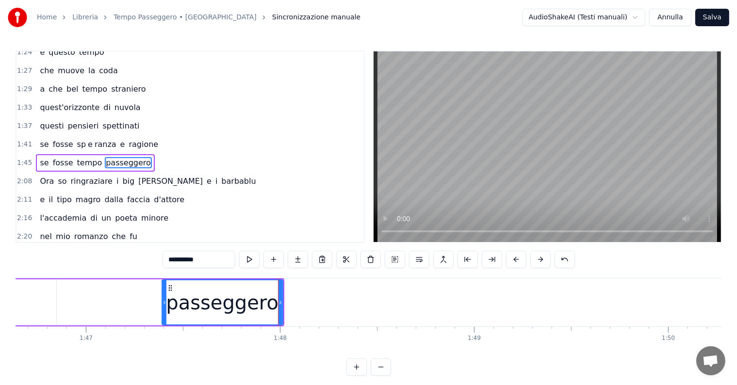
click at [221, 262] on input "**********" at bounding box center [199, 259] width 73 height 17
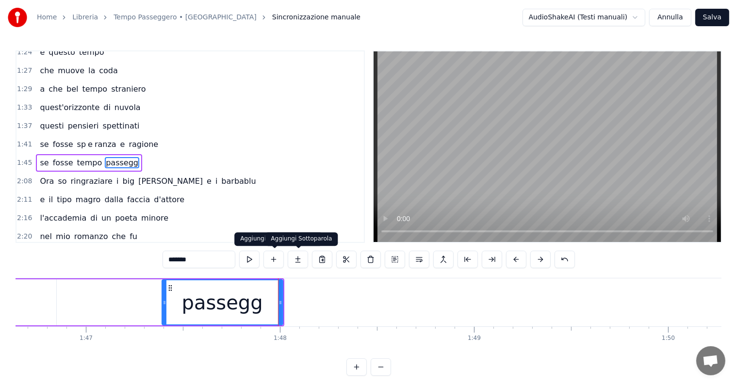
type input "*******"
click at [299, 263] on button at bounding box center [298, 259] width 20 height 17
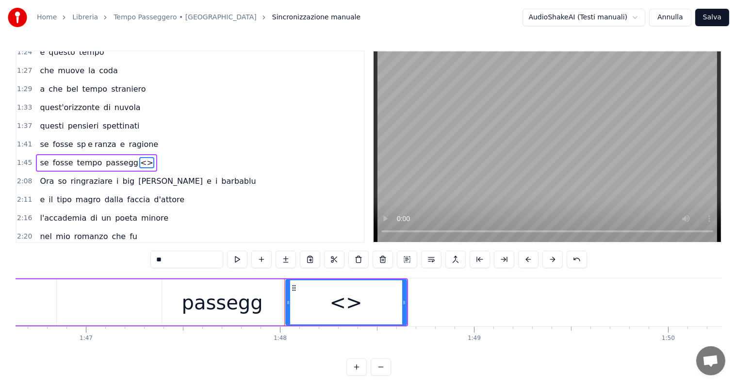
click at [194, 258] on input "**" at bounding box center [186, 259] width 73 height 17
type input "*"
click at [290, 256] on button at bounding box center [286, 259] width 20 height 17
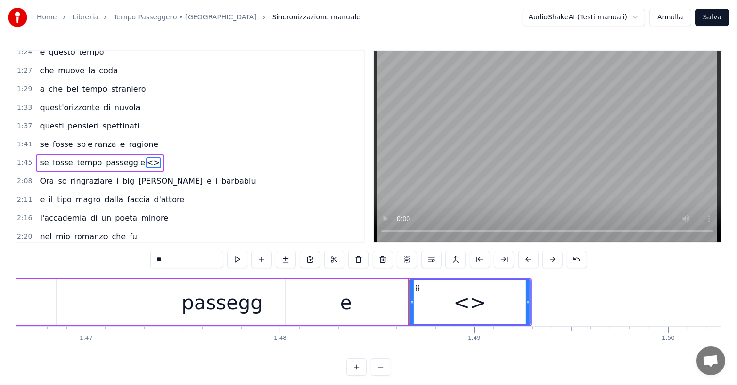
click at [202, 258] on input "**" at bounding box center [186, 259] width 73 height 17
type input "*"
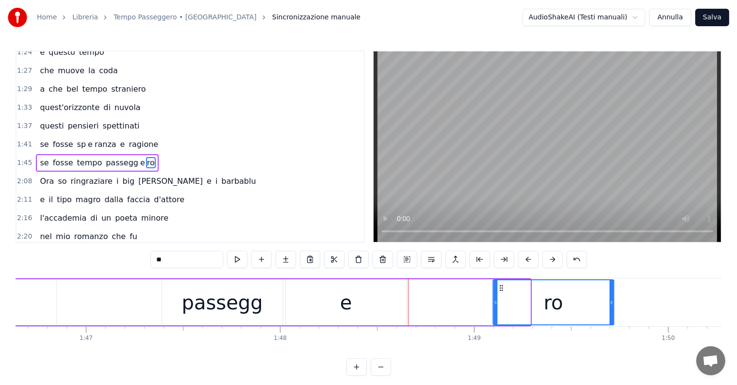
drag, startPoint x: 418, startPoint y: 287, endPoint x: 501, endPoint y: 293, distance: 83.7
click at [501, 293] on div "ro" at bounding box center [554, 303] width 120 height 44
click at [373, 310] on div "e" at bounding box center [346, 303] width 121 height 46
type input "*"
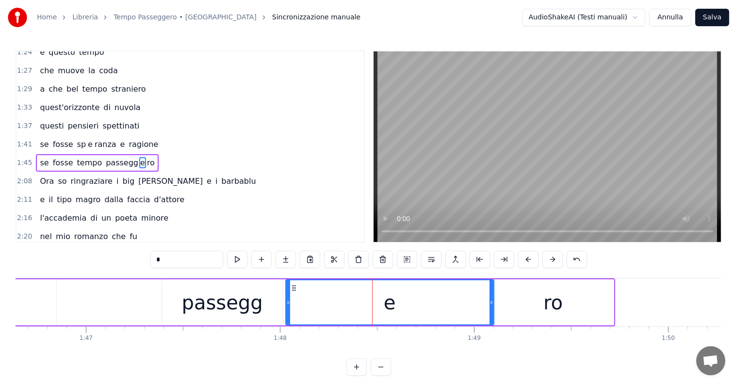
drag, startPoint x: 405, startPoint y: 299, endPoint x: 492, endPoint y: 298, distance: 87.4
click at [492, 298] on div at bounding box center [492, 303] width 4 height 44
click at [284, 293] on div at bounding box center [285, 303] width 4 height 44
click at [111, 298] on div "se fosse tempo passegg e ro" at bounding box center [193, 303] width 843 height 48
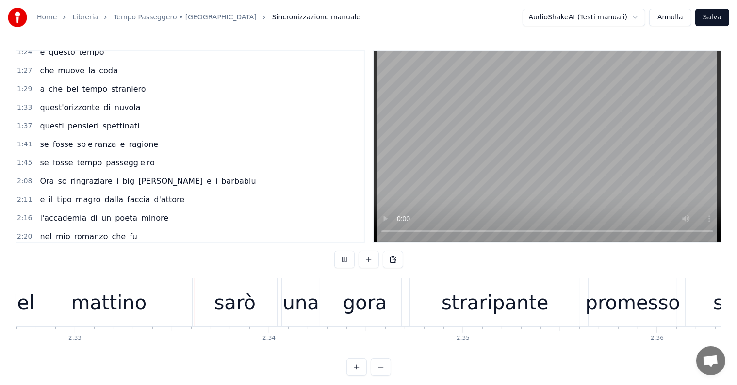
scroll to position [0, 29653]
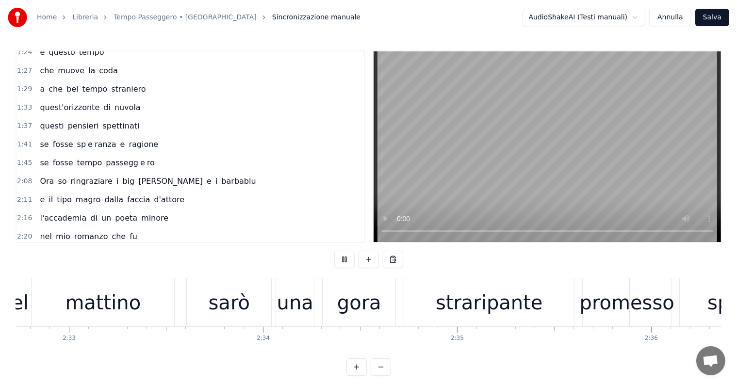
click at [345, 307] on div "gora" at bounding box center [359, 302] width 44 height 29
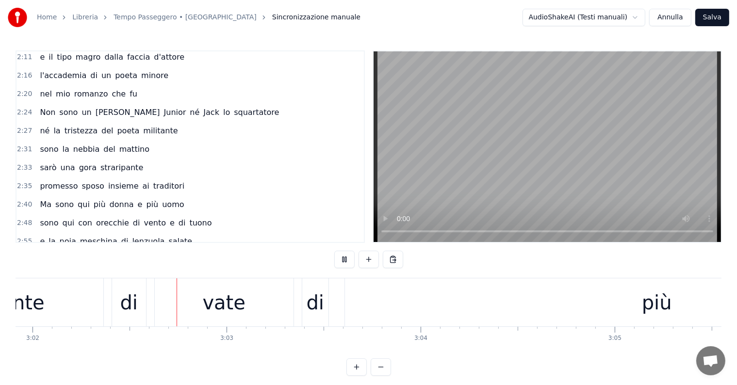
scroll to position [0, 35346]
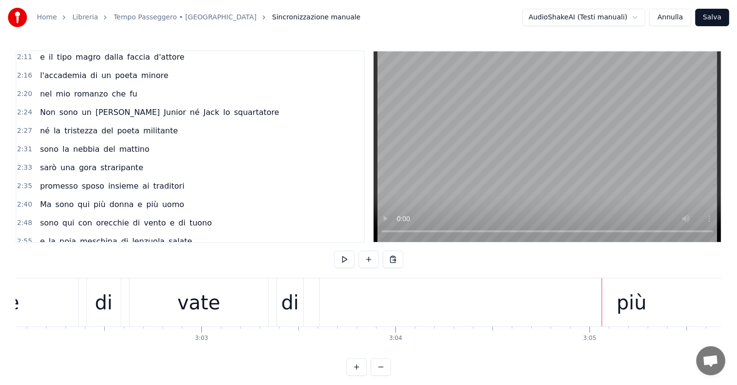
click at [544, 306] on div "più" at bounding box center [632, 303] width 624 height 48
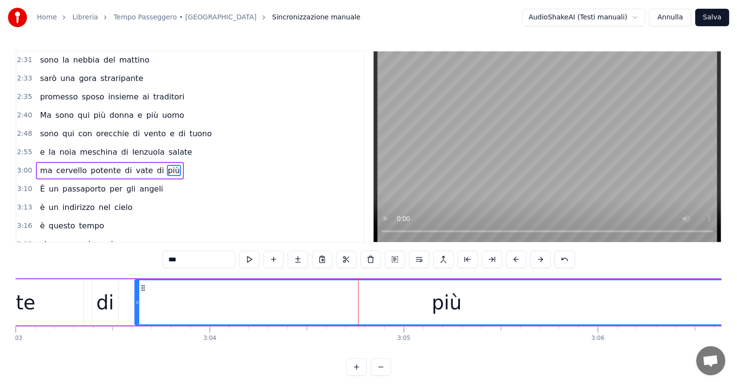
scroll to position [0, 35590]
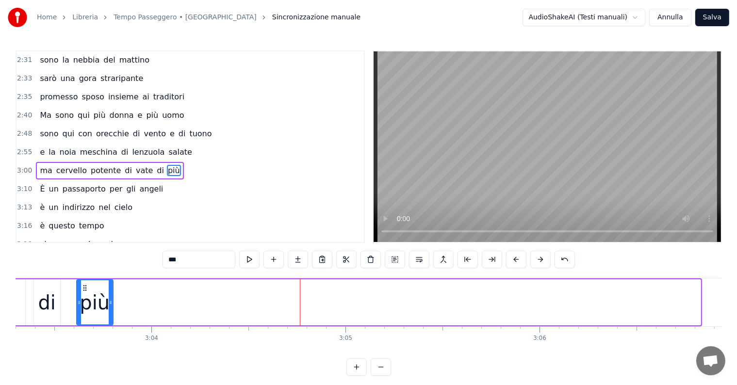
drag, startPoint x: 698, startPoint y: 296, endPoint x: 110, endPoint y: 322, distance: 588.4
click at [110, 322] on div at bounding box center [111, 303] width 4 height 44
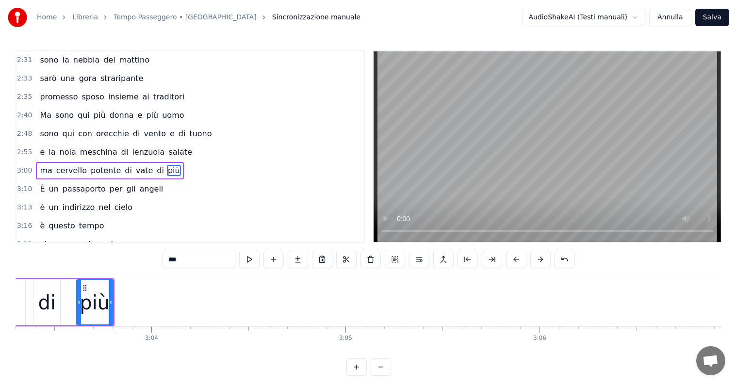
click at [186, 265] on input "***" at bounding box center [199, 259] width 73 height 17
type input "**"
click at [298, 259] on button at bounding box center [298, 259] width 20 height 17
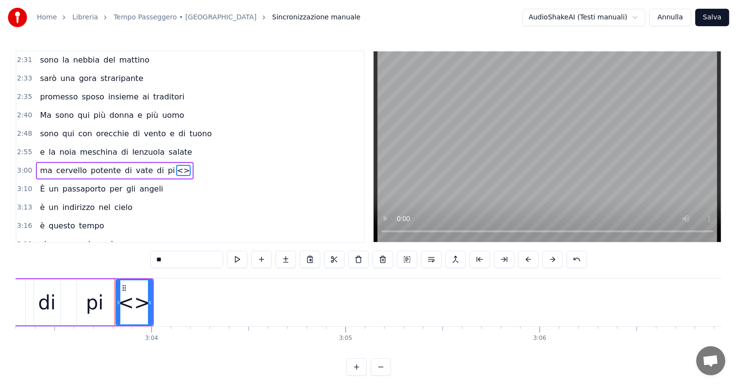
click at [184, 260] on input "**" at bounding box center [186, 259] width 73 height 17
type input "*"
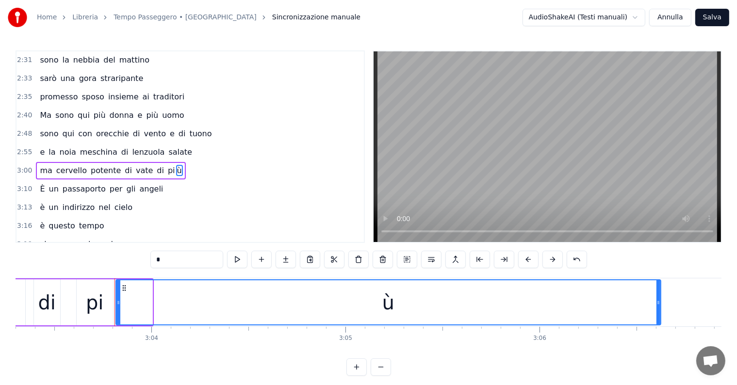
drag, startPoint x: 150, startPoint y: 297, endPoint x: 658, endPoint y: 287, distance: 508.8
click at [658, 287] on div at bounding box center [659, 303] width 4 height 44
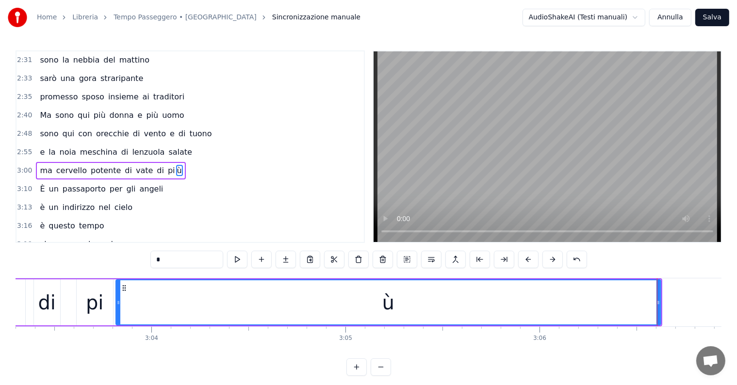
click at [47, 299] on div "di" at bounding box center [47, 302] width 18 height 29
type input "**"
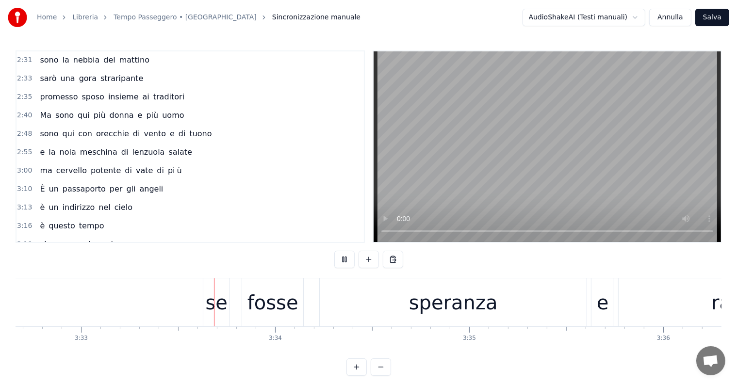
scroll to position [0, 41315]
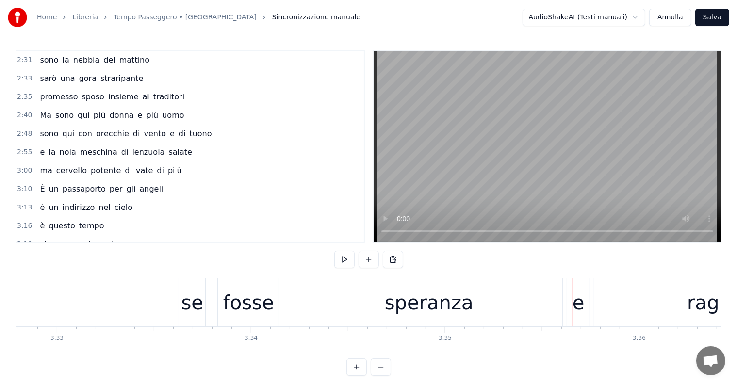
click at [379, 307] on div "speranza" at bounding box center [429, 303] width 267 height 48
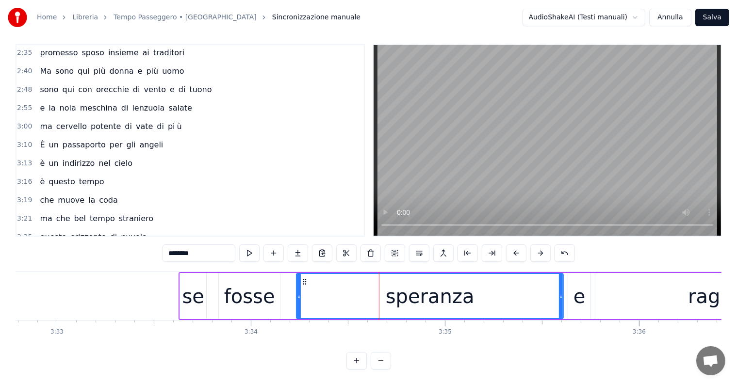
scroll to position [702, 0]
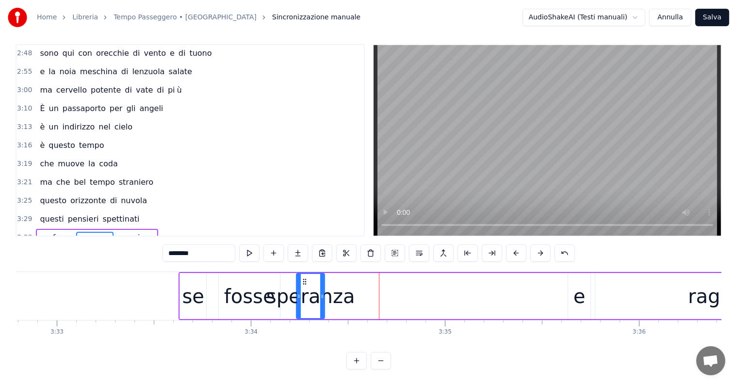
drag, startPoint x: 562, startPoint y: 283, endPoint x: 322, endPoint y: 283, distance: 239.3
click at [322, 283] on div at bounding box center [322, 296] width 4 height 44
click at [206, 245] on input "********" at bounding box center [199, 253] width 73 height 17
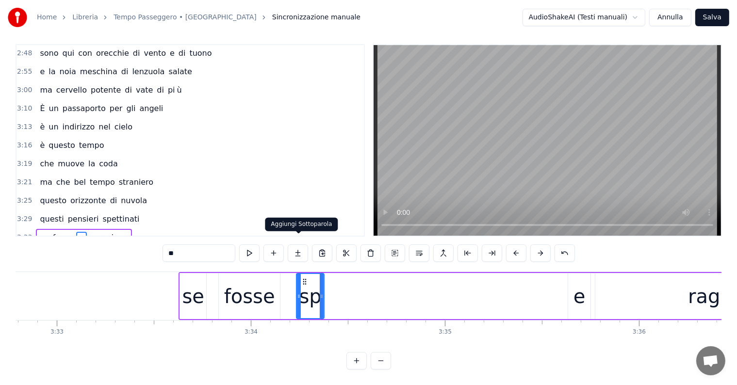
type input "**"
click at [302, 245] on button at bounding box center [298, 253] width 20 height 17
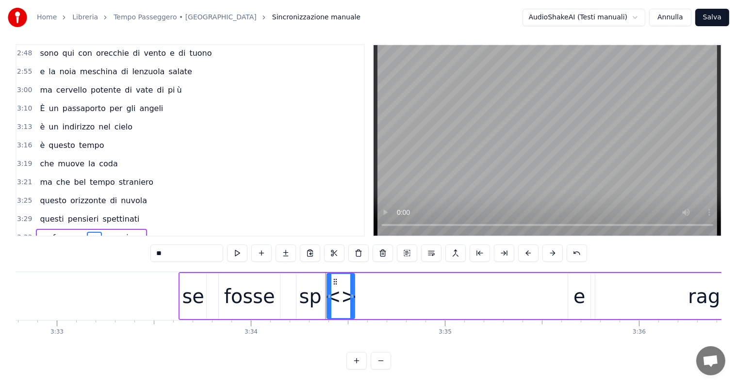
click at [184, 245] on input "**" at bounding box center [186, 253] width 73 height 17
type input "*"
click at [287, 245] on button at bounding box center [286, 253] width 20 height 17
click at [171, 246] on input "**" at bounding box center [186, 253] width 73 height 17
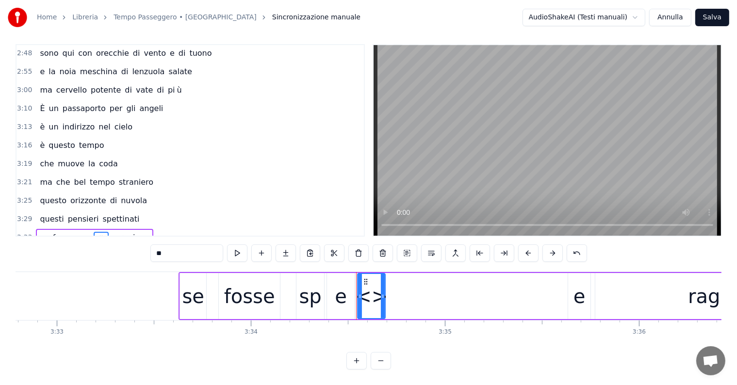
type input "*"
drag, startPoint x: 382, startPoint y: 277, endPoint x: 412, endPoint y: 278, distance: 30.1
click at [412, 278] on div at bounding box center [413, 296] width 4 height 44
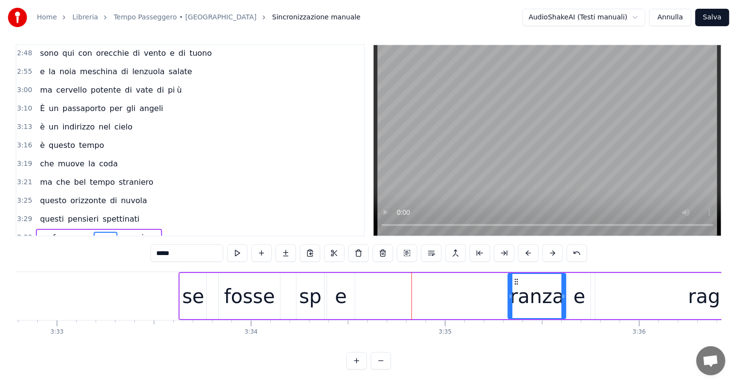
drag, startPoint x: 366, startPoint y: 272, endPoint x: 516, endPoint y: 276, distance: 151.0
click at [516, 278] on icon at bounding box center [517, 282] width 8 height 8
click at [336, 291] on div "e" at bounding box center [341, 296] width 12 height 29
type input "*"
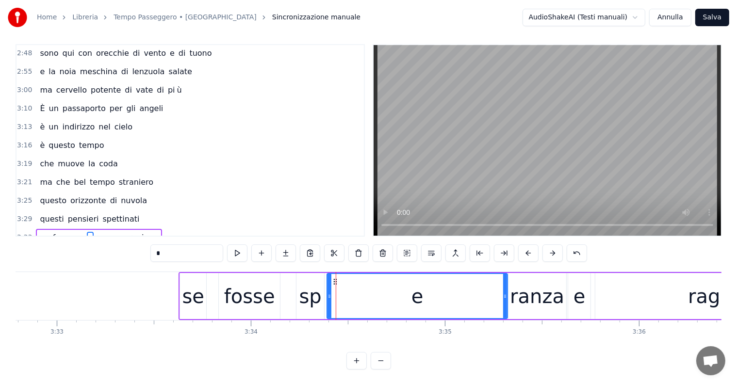
drag, startPoint x: 353, startPoint y: 283, endPoint x: 487, endPoint y: 281, distance: 134.0
click at [503, 283] on div at bounding box center [505, 296] width 4 height 44
click at [326, 278] on div at bounding box center [326, 296] width 4 height 44
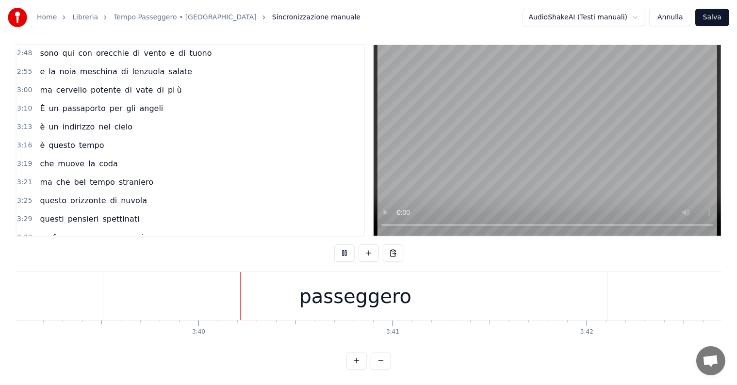
scroll to position [0, 42562]
click at [352, 286] on div "passeggero" at bounding box center [326, 296] width 113 height 29
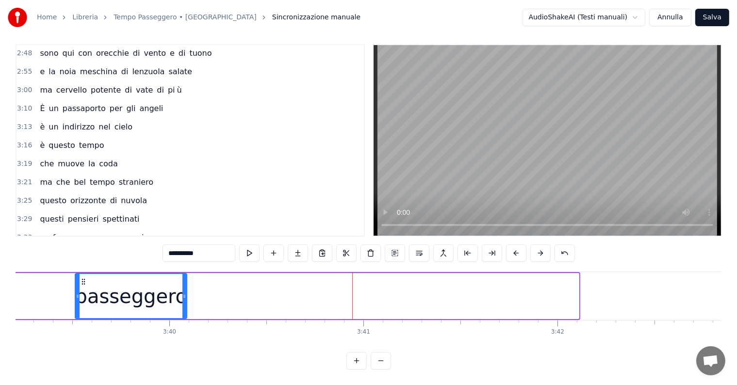
drag, startPoint x: 579, startPoint y: 287, endPoint x: 186, endPoint y: 291, distance: 392.2
click at [186, 293] on icon at bounding box center [185, 297] width 4 height 8
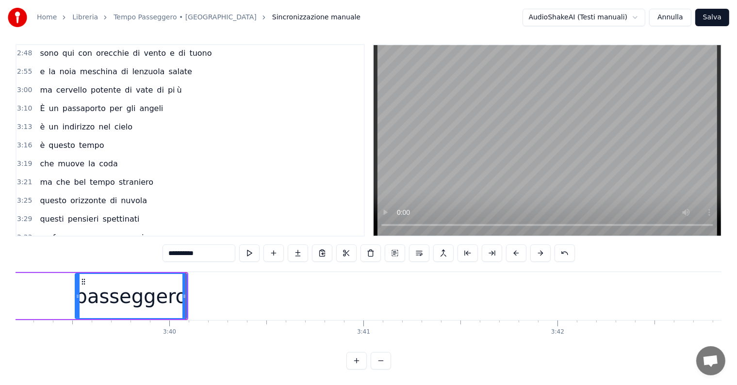
click at [208, 248] on input "**********" at bounding box center [199, 253] width 73 height 17
drag, startPoint x: 184, startPoint y: 275, endPoint x: 166, endPoint y: 273, distance: 19.0
click at [166, 274] on div at bounding box center [166, 296] width 4 height 44
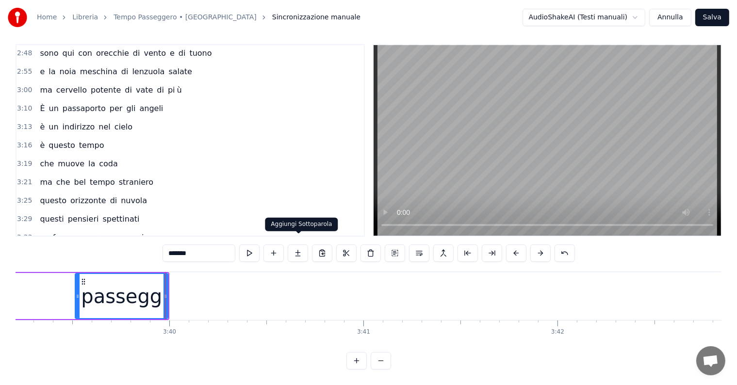
type input "*******"
click at [297, 245] on button at bounding box center [298, 253] width 20 height 17
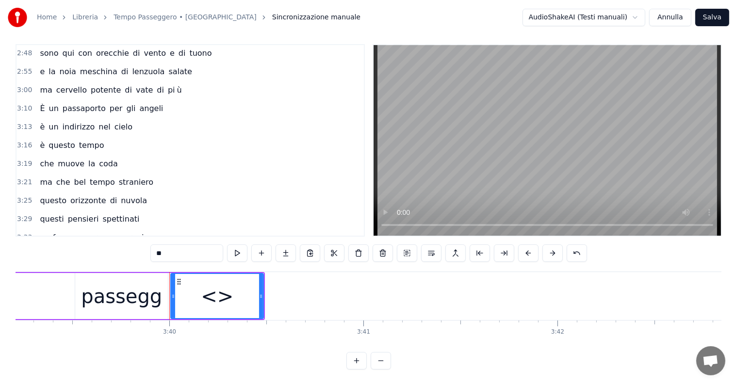
click at [183, 248] on input "**" at bounding box center [186, 253] width 73 height 17
type input "*"
click at [289, 247] on button at bounding box center [286, 253] width 20 height 17
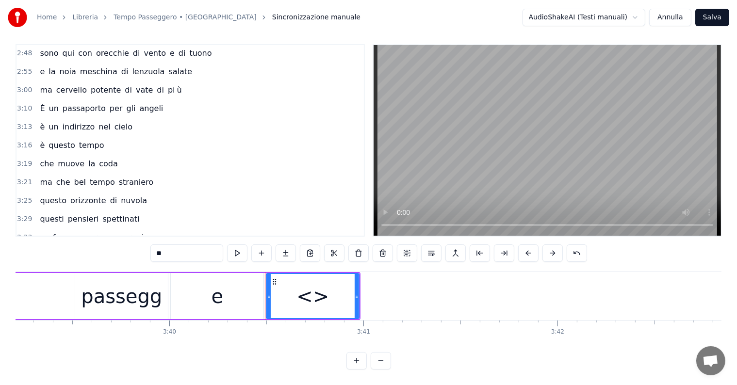
click at [188, 245] on input "**" at bounding box center [186, 253] width 73 height 17
type input "*"
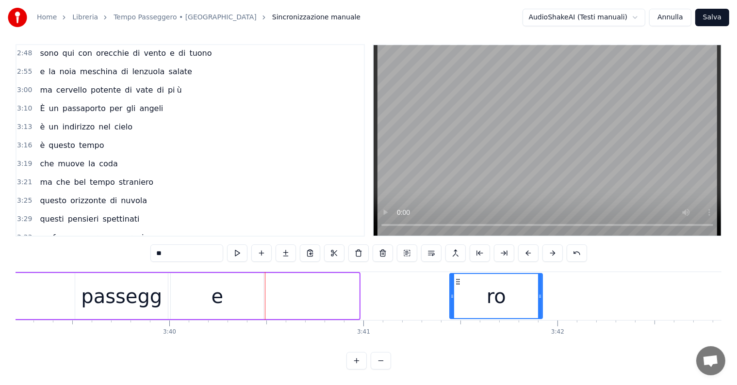
drag, startPoint x: 273, startPoint y: 270, endPoint x: 456, endPoint y: 275, distance: 183.1
click at [456, 278] on icon at bounding box center [458, 282] width 8 height 8
click at [214, 291] on div "e" at bounding box center [218, 296] width 12 height 29
type input "*"
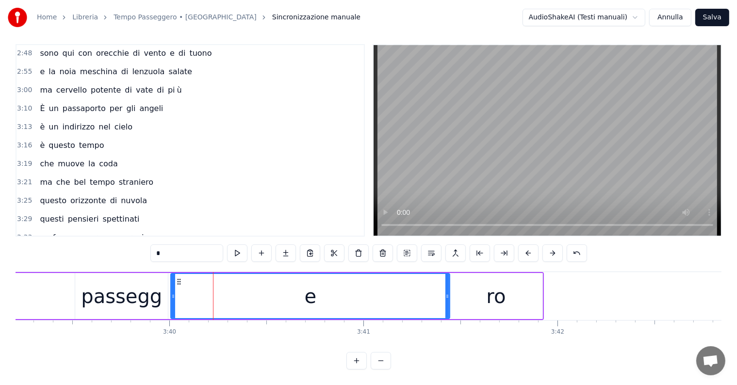
drag, startPoint x: 260, startPoint y: 285, endPoint x: 447, endPoint y: 288, distance: 186.4
click at [447, 293] on icon at bounding box center [448, 297] width 4 height 8
click at [169, 276] on div at bounding box center [170, 296] width 4 height 44
click at [53, 282] on div "se fosse tempo passegg e ro" at bounding box center [116, 296] width 855 height 48
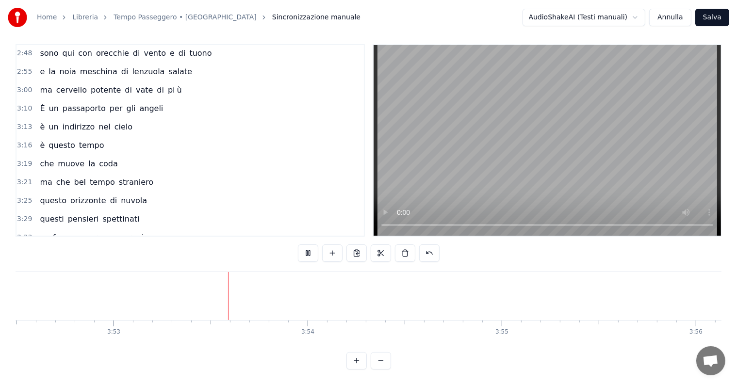
scroll to position [0, 45142]
click at [715, 16] on button "Salva" at bounding box center [713, 17] width 34 height 17
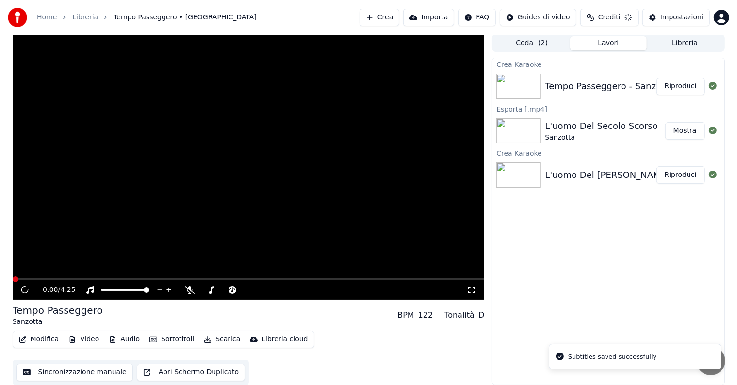
scroll to position [0, 0]
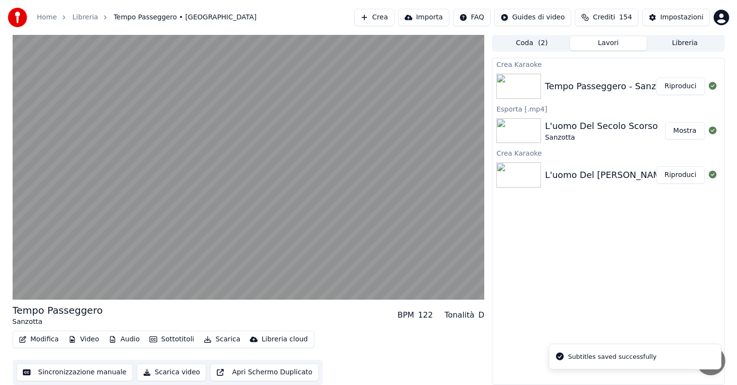
click at [685, 86] on button "Riproduci" at bounding box center [681, 86] width 49 height 17
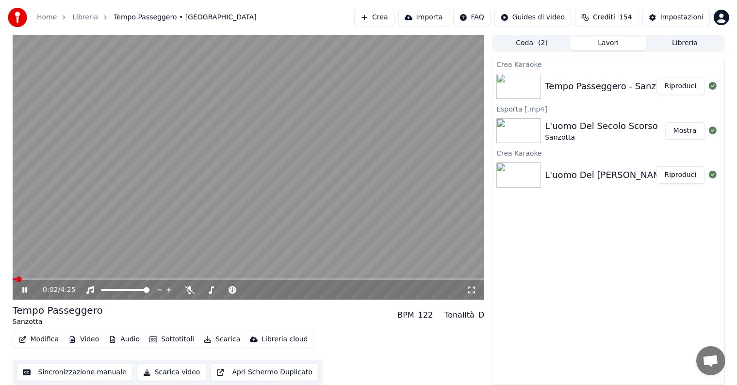
click at [25, 289] on icon at bounding box center [31, 290] width 23 height 8
click at [223, 340] on button "Scarica" at bounding box center [222, 340] width 44 height 14
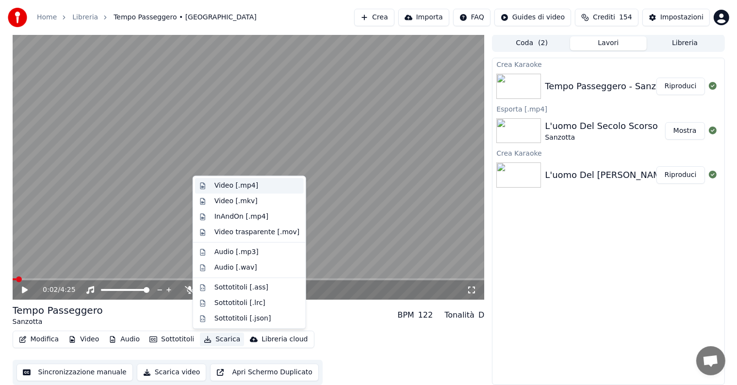
click at [225, 185] on div "Video [.mp4]" at bounding box center [237, 186] width 44 height 10
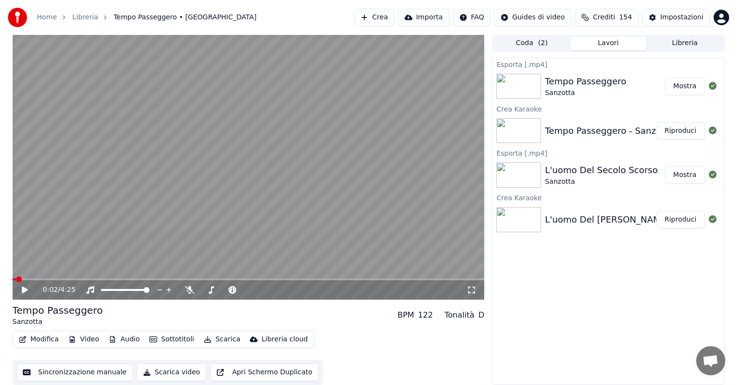
click at [689, 82] on button "Mostra" at bounding box center [685, 86] width 40 height 17
